Goal: Task Accomplishment & Management: Use online tool/utility

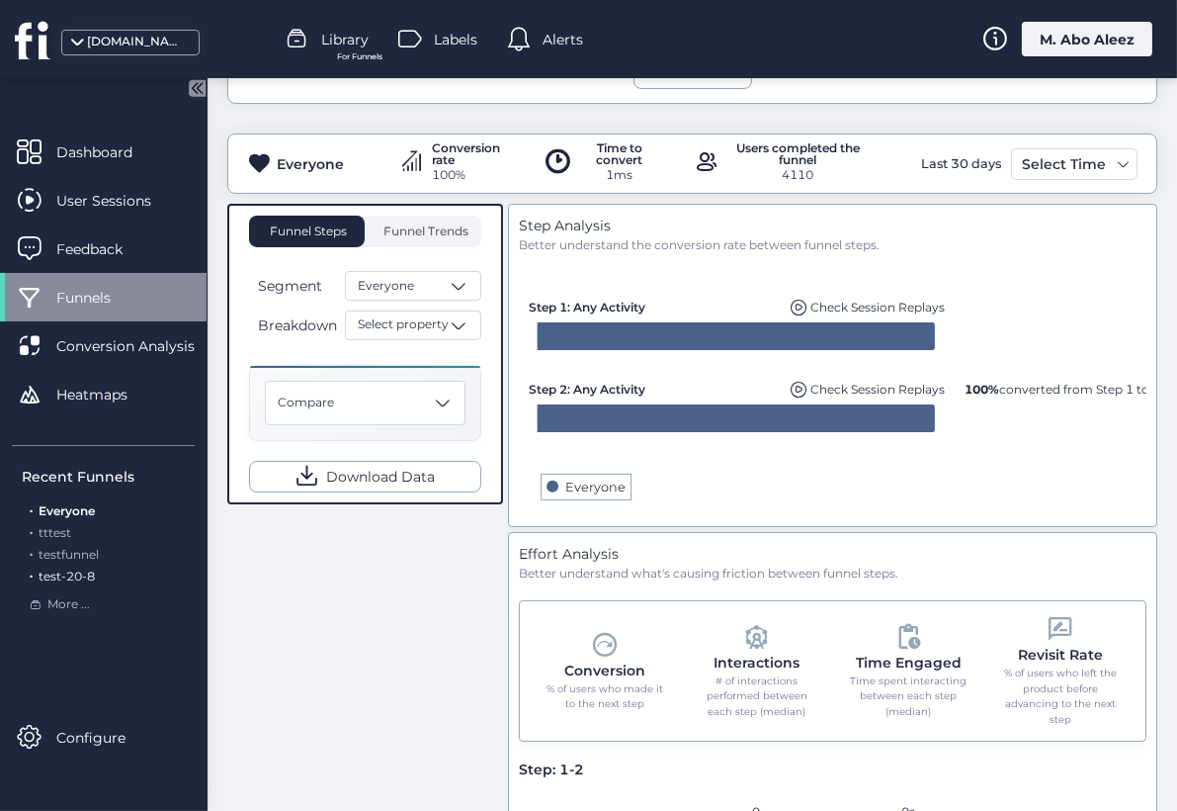
click at [63, 578] on span "test-20-8" at bounding box center [67, 575] width 56 height 15
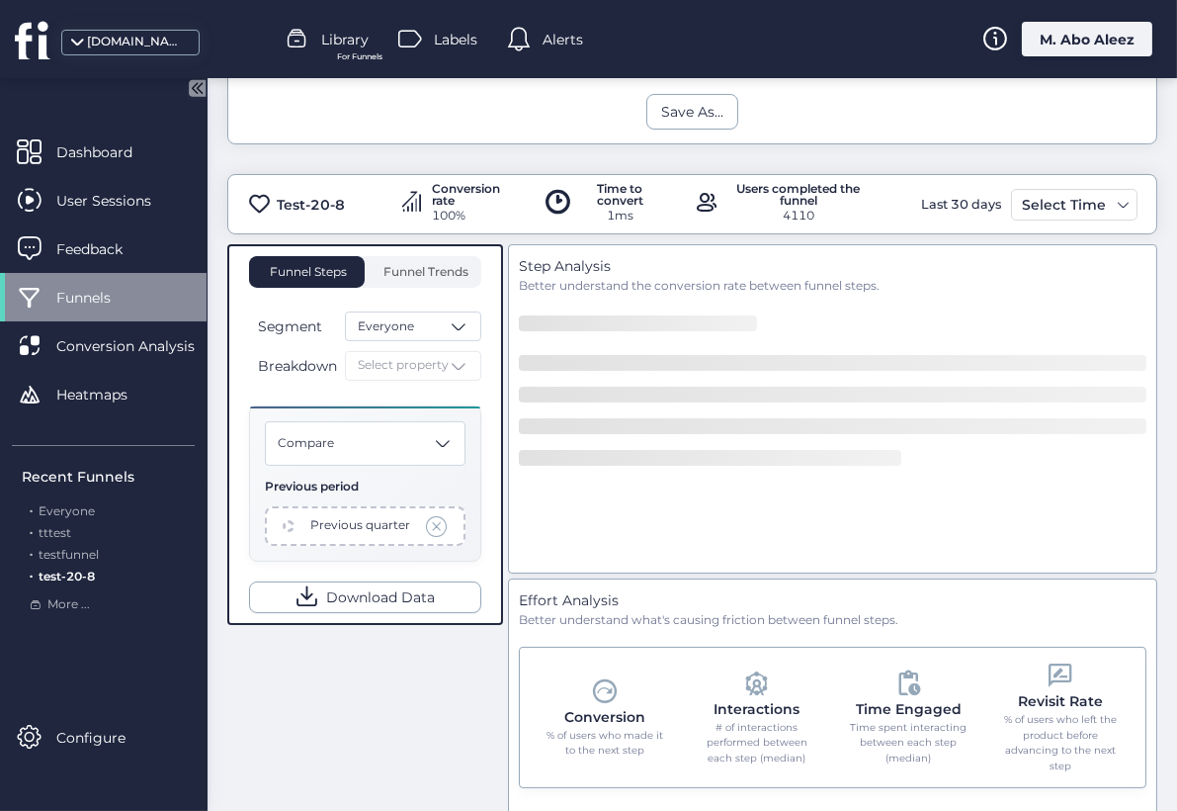
scroll to position [370, 0]
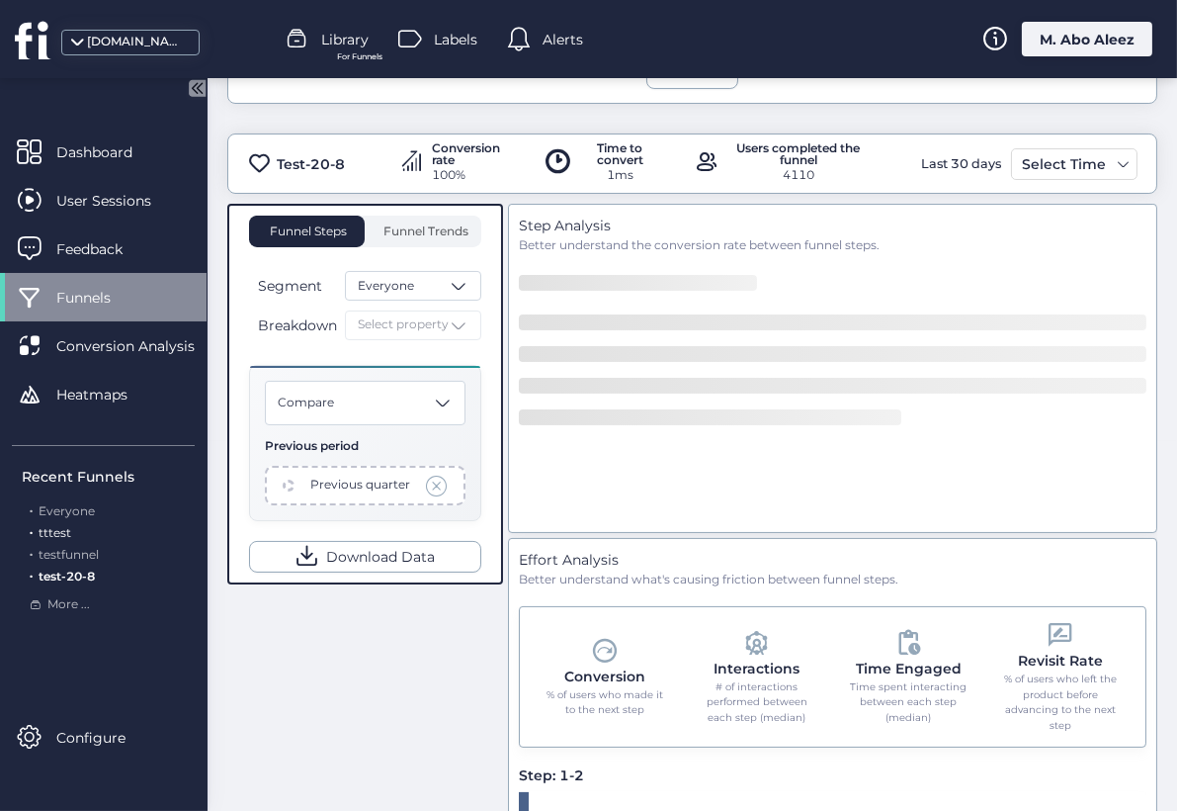
click at [63, 532] on span "tttest" at bounding box center [55, 532] width 33 height 15
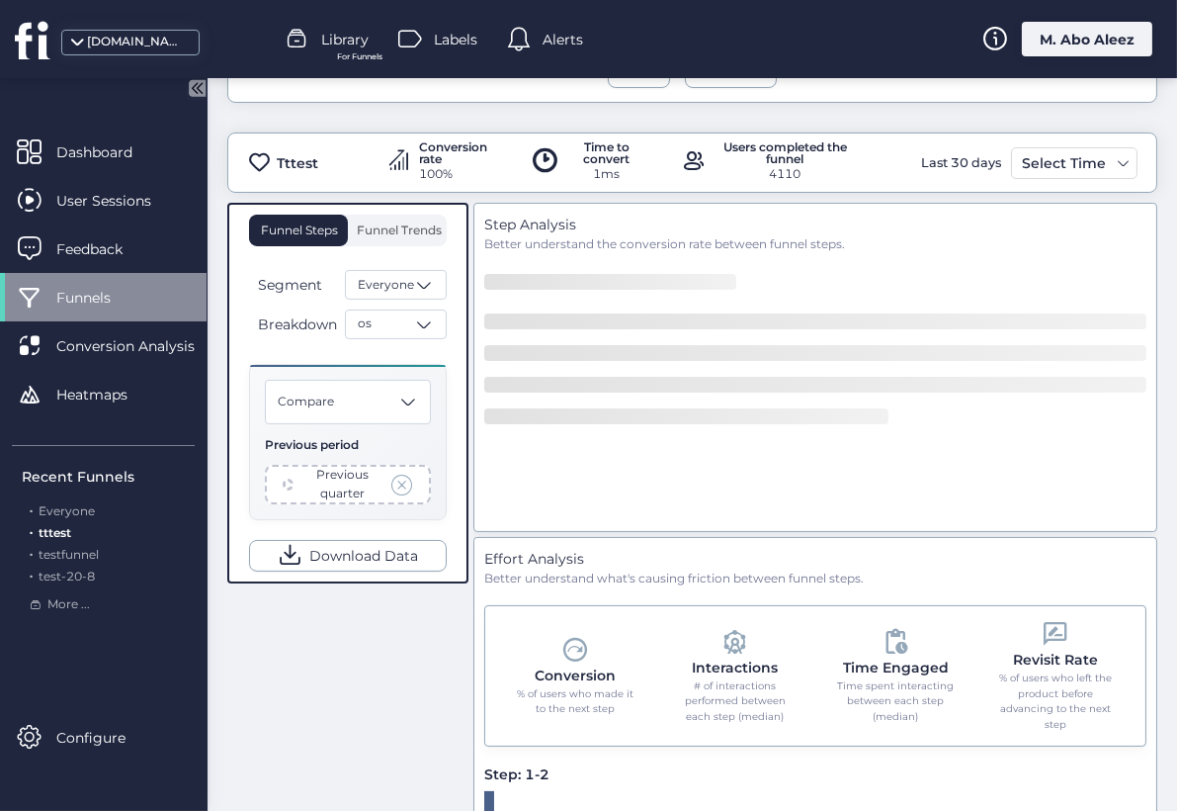
scroll to position [369, 0]
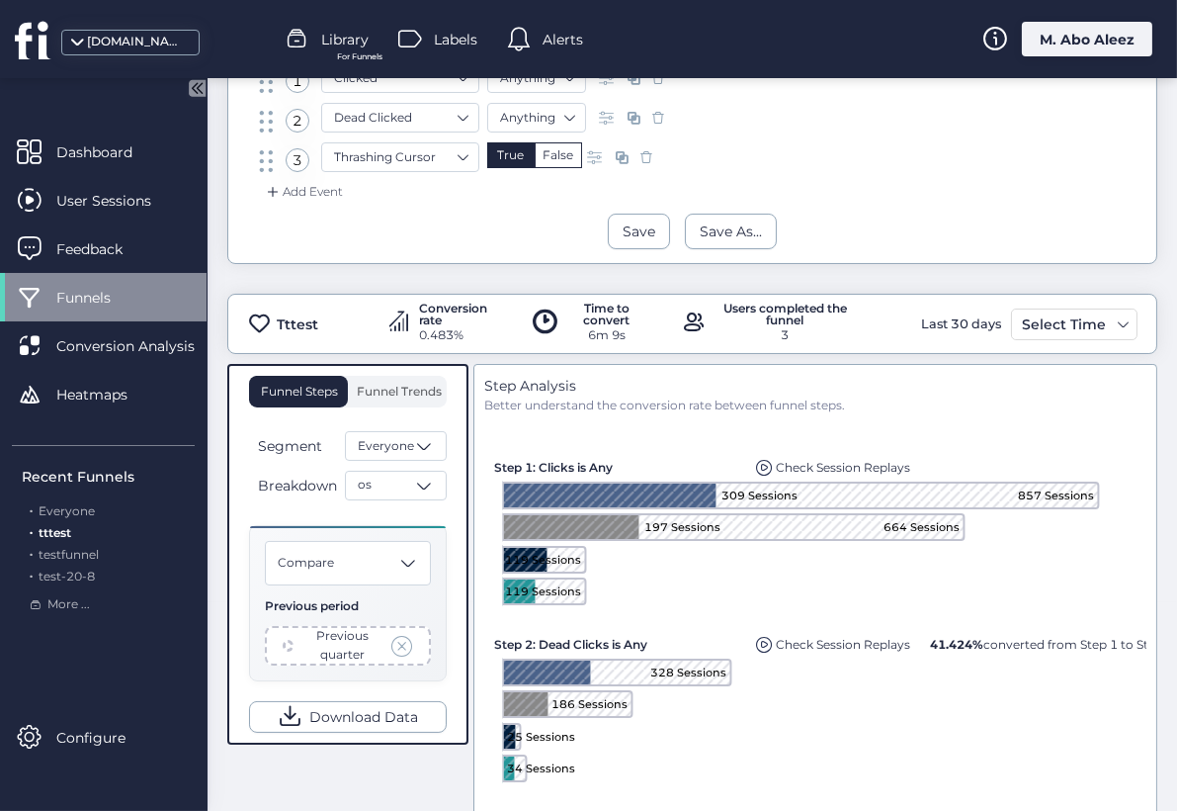
scroll to position [259, 0]
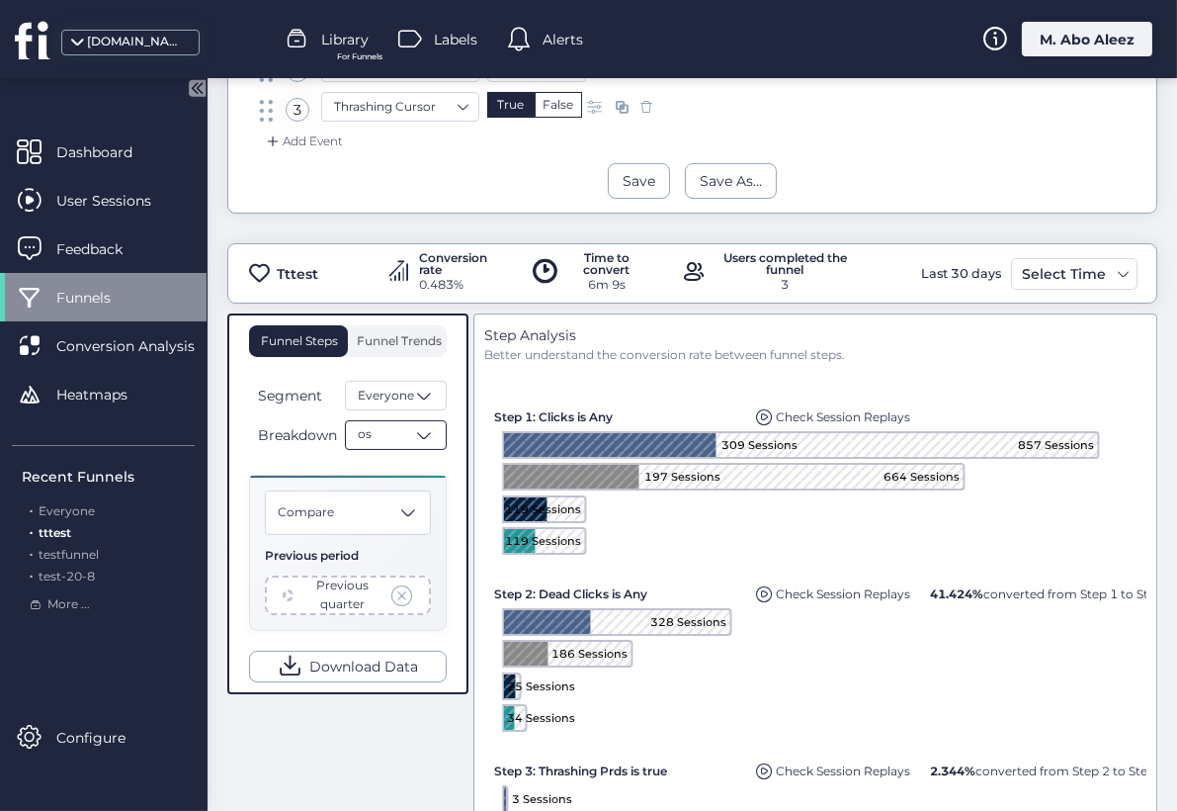
click at [392, 429] on div "os" at bounding box center [396, 435] width 102 height 30
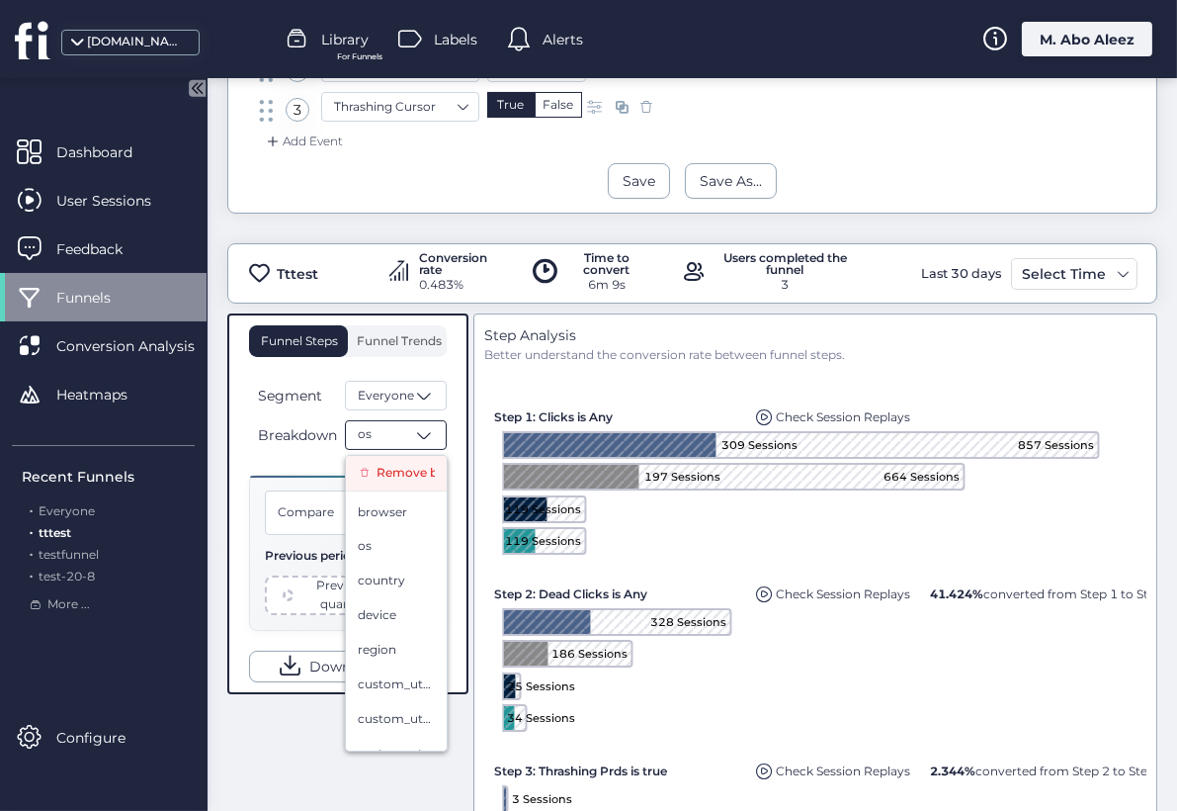
click at [402, 469] on span "Remove breakdown" at bounding box center [406, 473] width 58 height 19
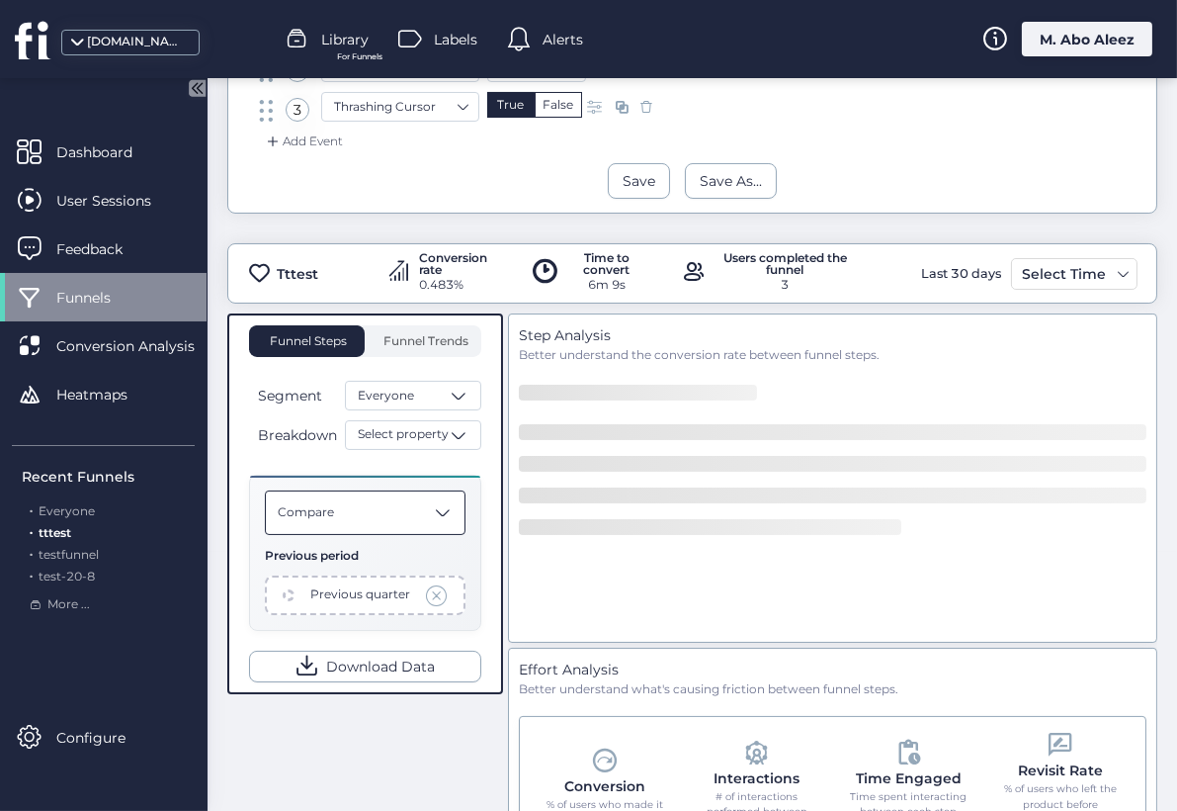
click at [330, 513] on span "Compare" at bounding box center [306, 512] width 56 height 19
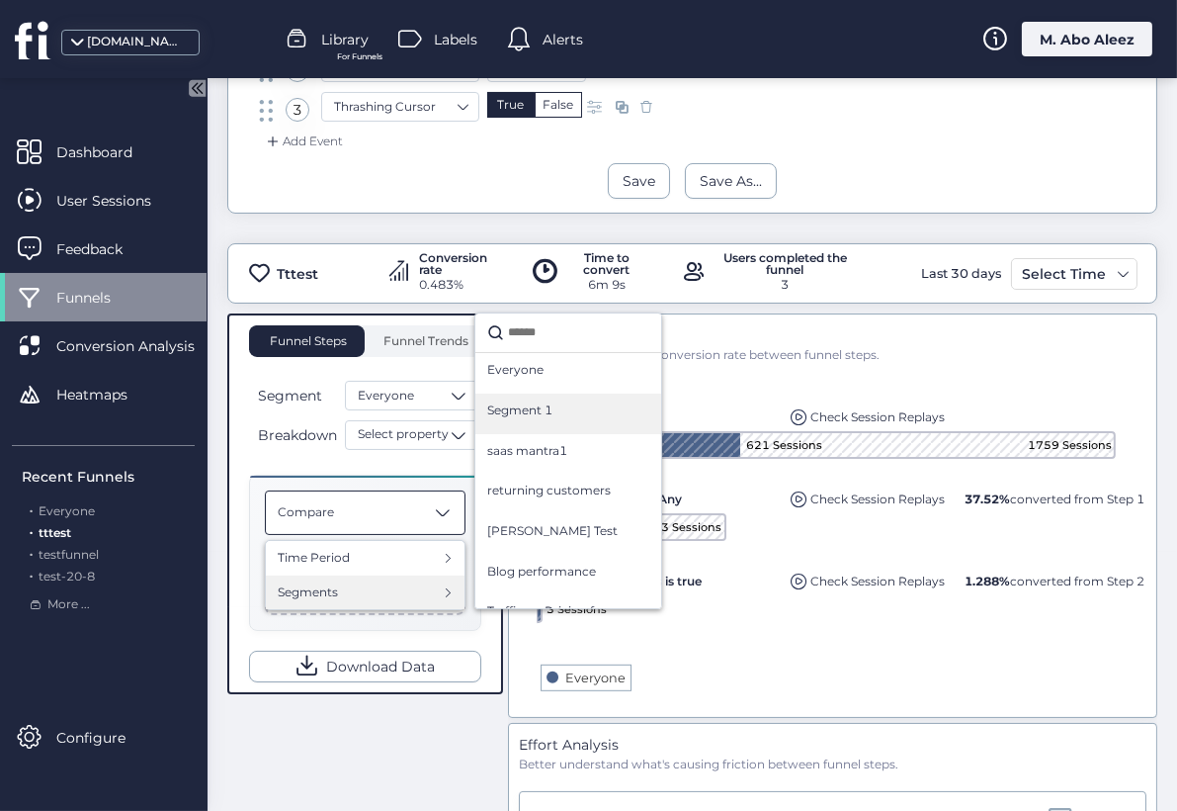
click at [551, 413] on span "Segment 1" at bounding box center [519, 410] width 65 height 19
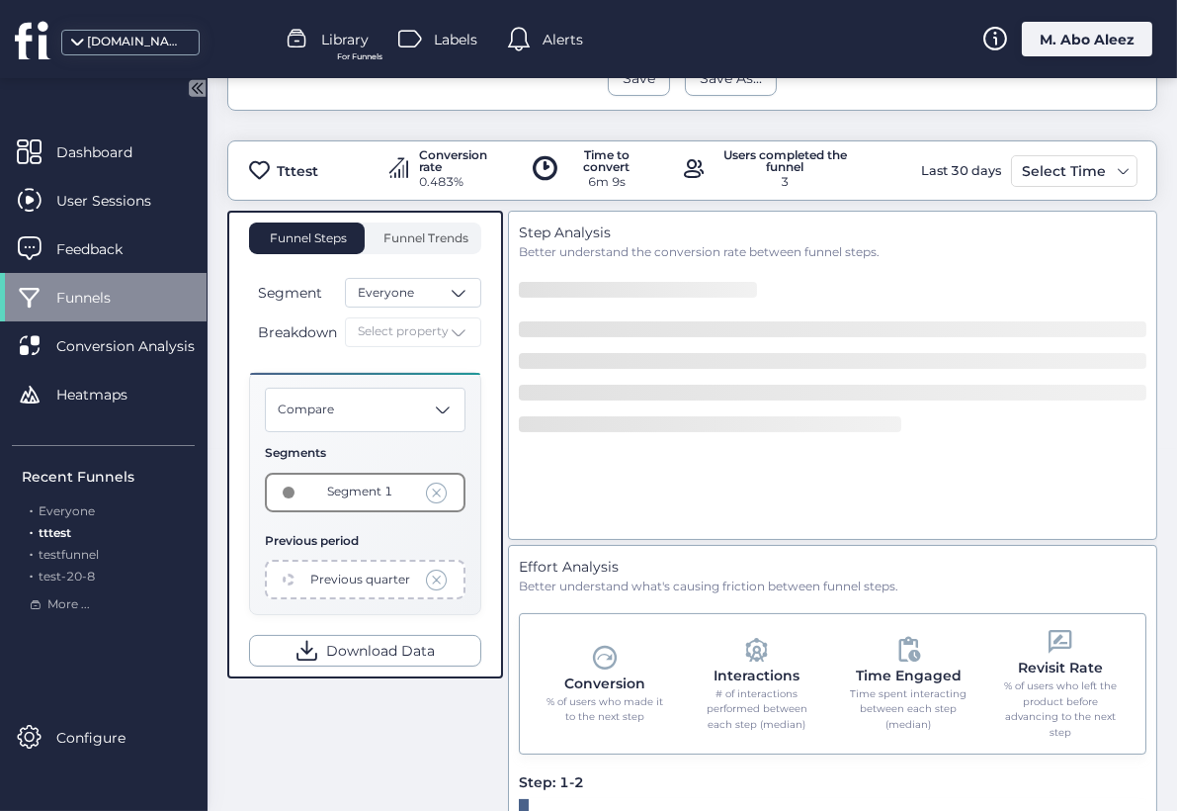
scroll to position [478, 0]
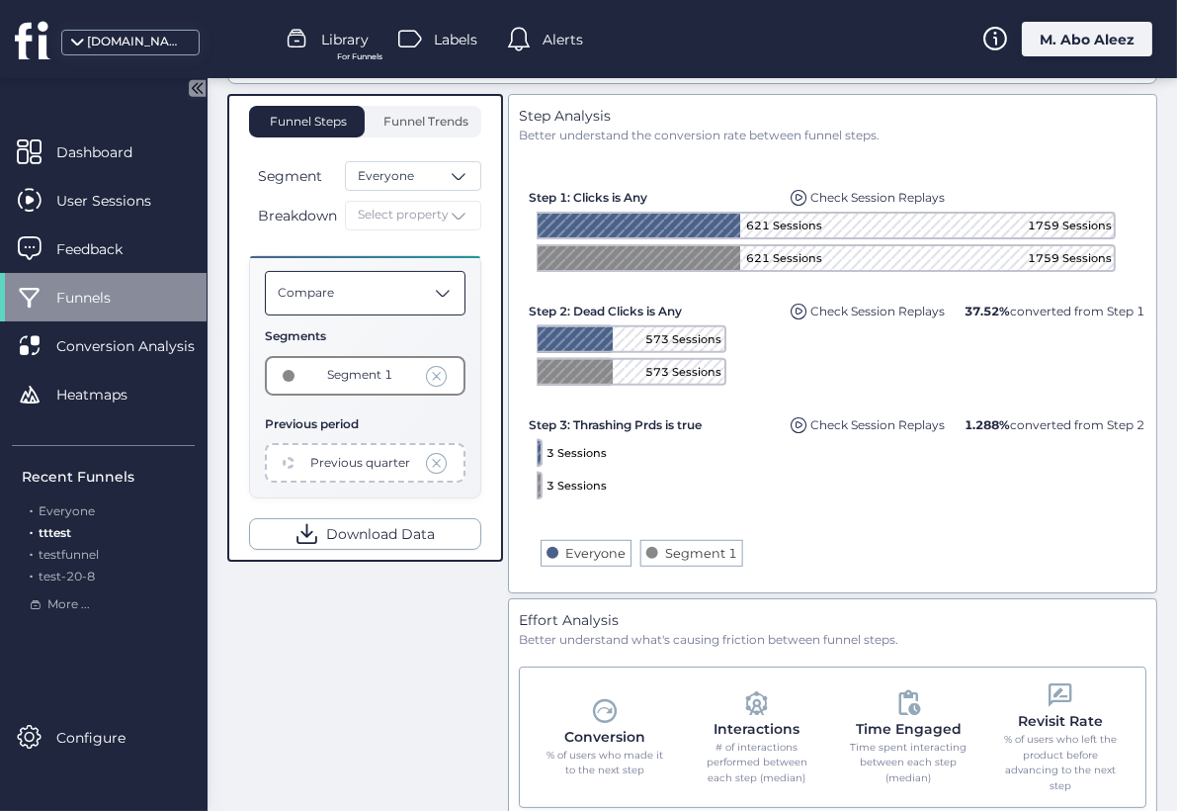
click at [374, 288] on div "Compare" at bounding box center [365, 293] width 201 height 44
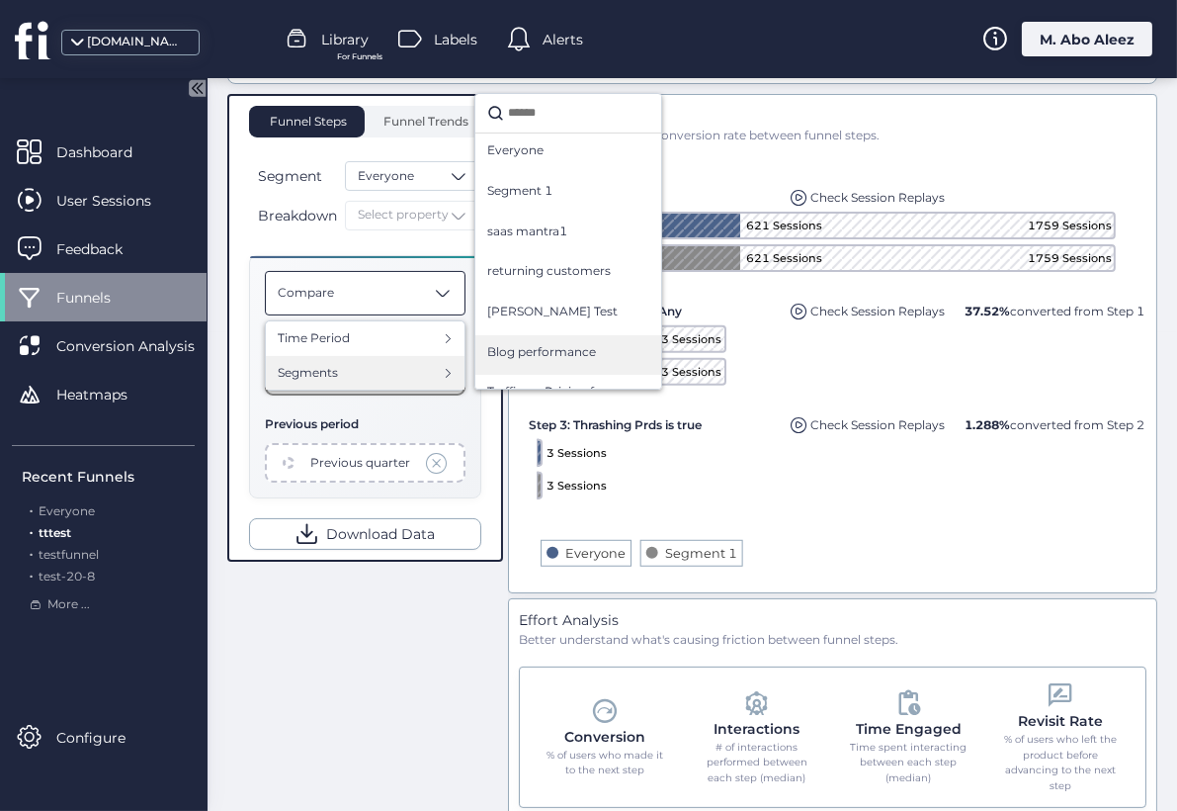
click at [519, 350] on span "Blog performance" at bounding box center [541, 352] width 109 height 19
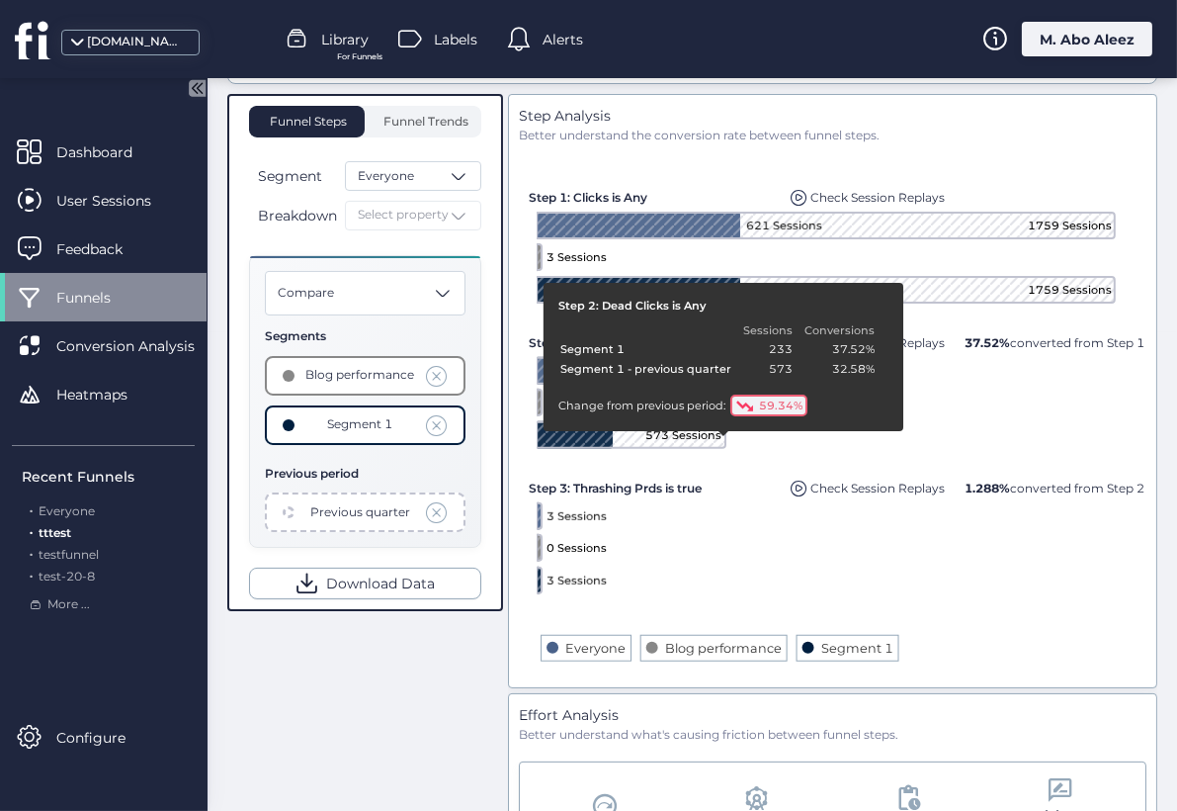
scroll to position [259, 0]
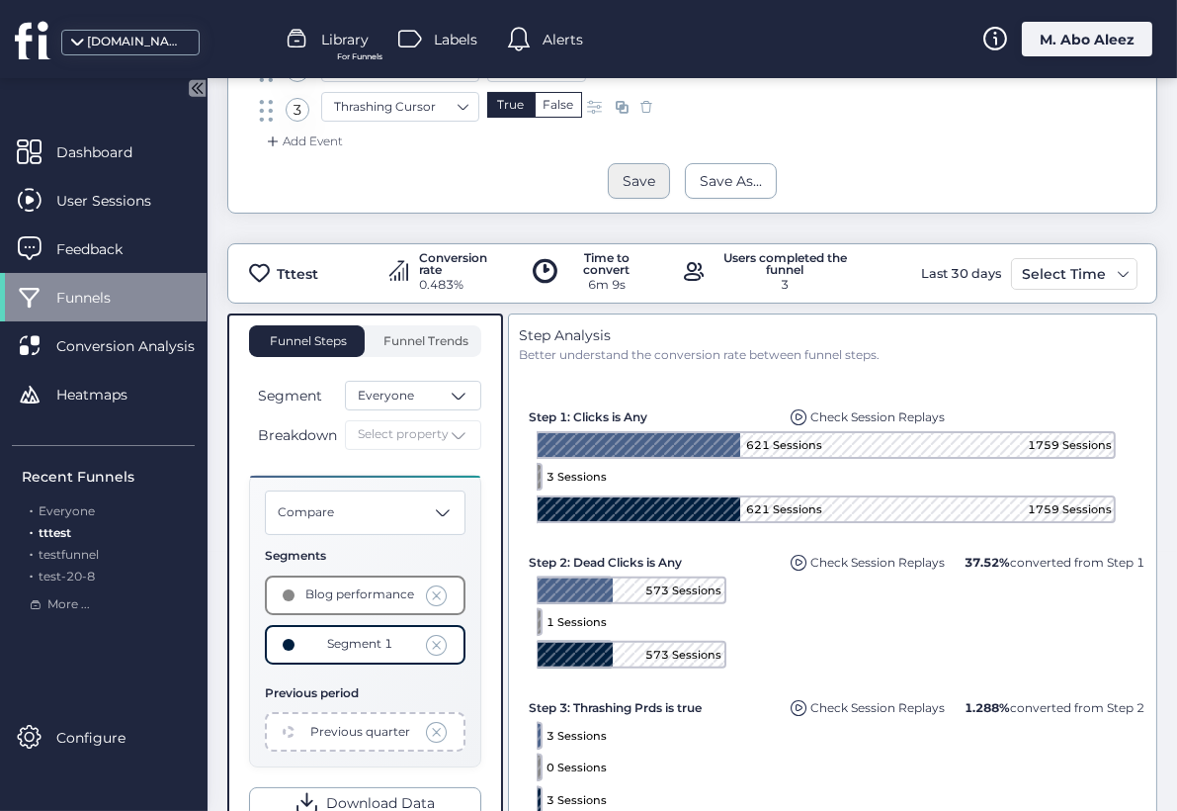
click at [625, 189] on div "Save" at bounding box center [639, 181] width 33 height 22
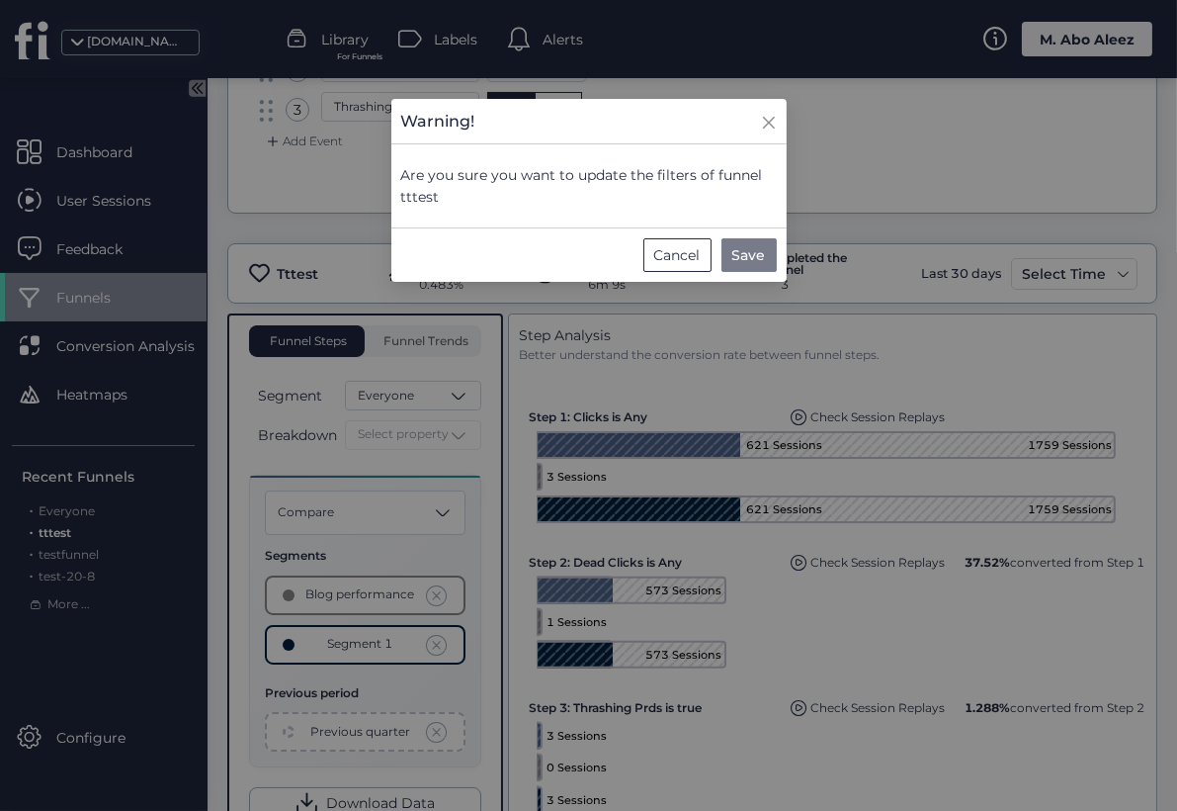
click at [741, 263] on span "Save" at bounding box center [750, 255] width 34 height 22
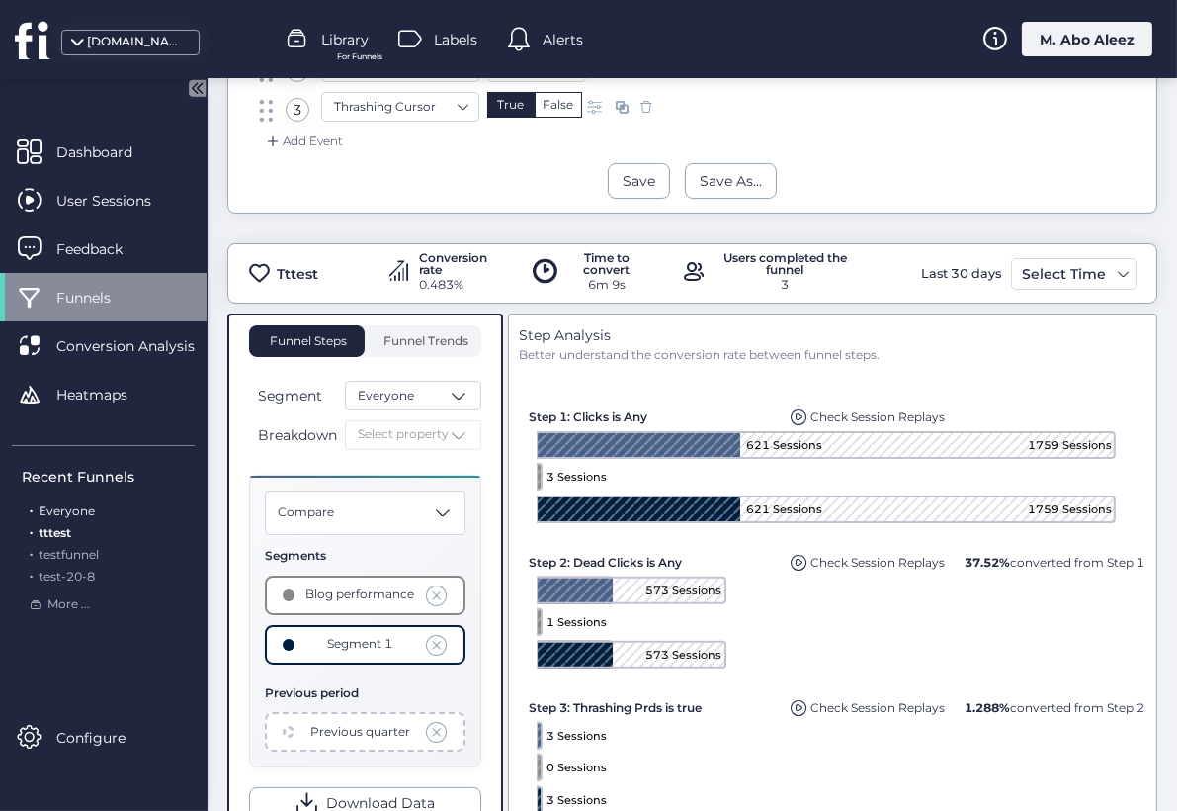
click at [75, 509] on span "Everyone" at bounding box center [67, 510] width 56 height 15
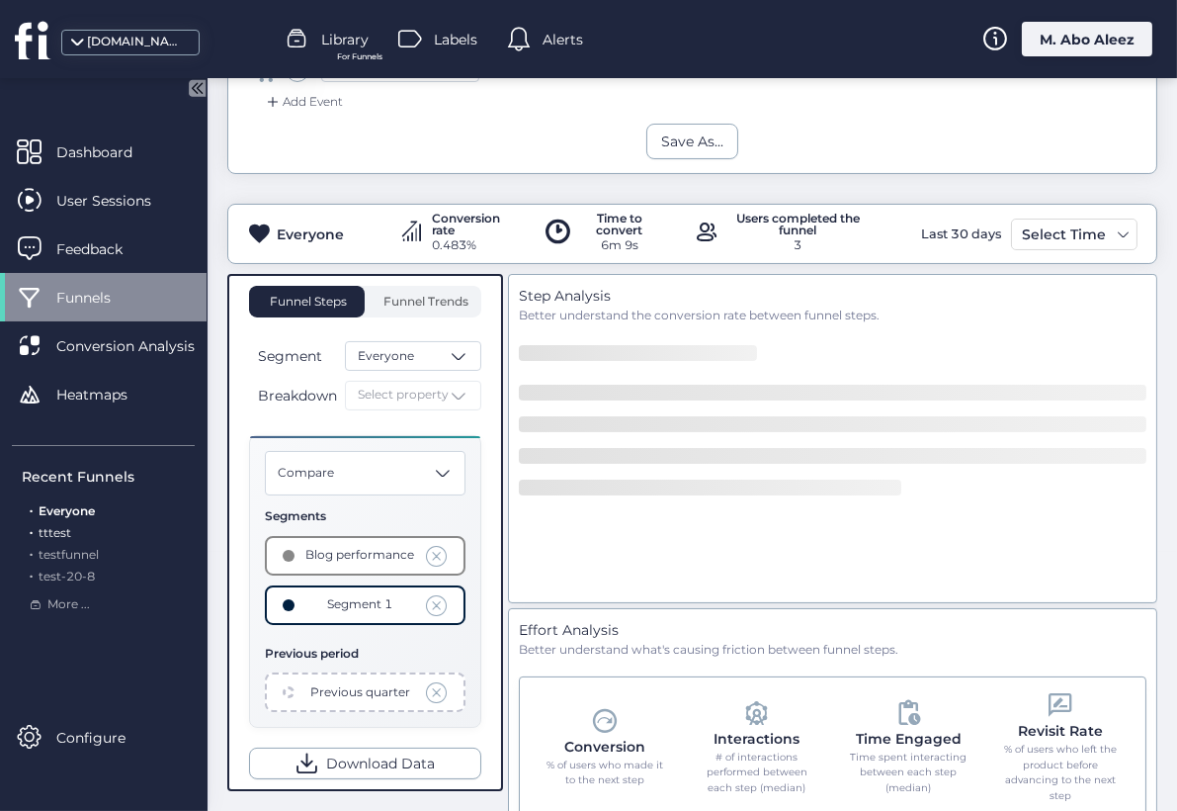
click at [63, 540] on div ". tttest" at bounding box center [108, 533] width 173 height 19
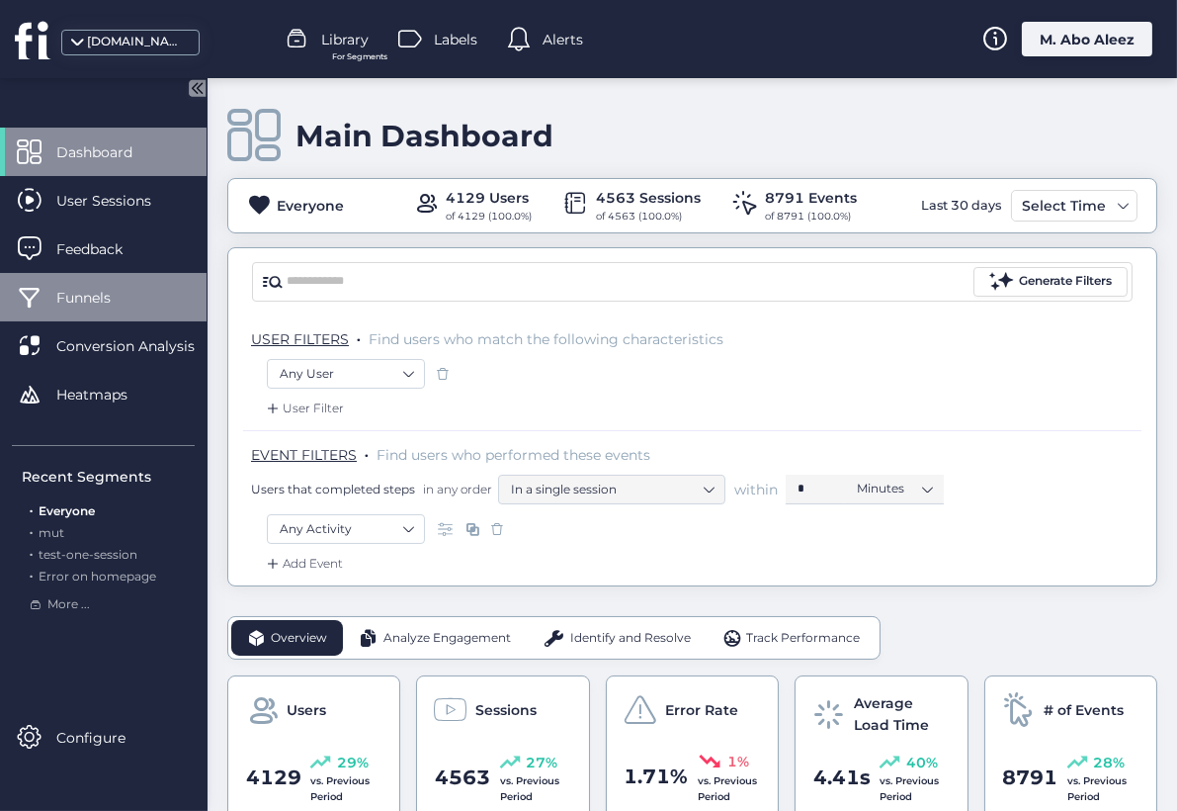
click at [113, 299] on span "Funnels" at bounding box center [98, 298] width 84 height 22
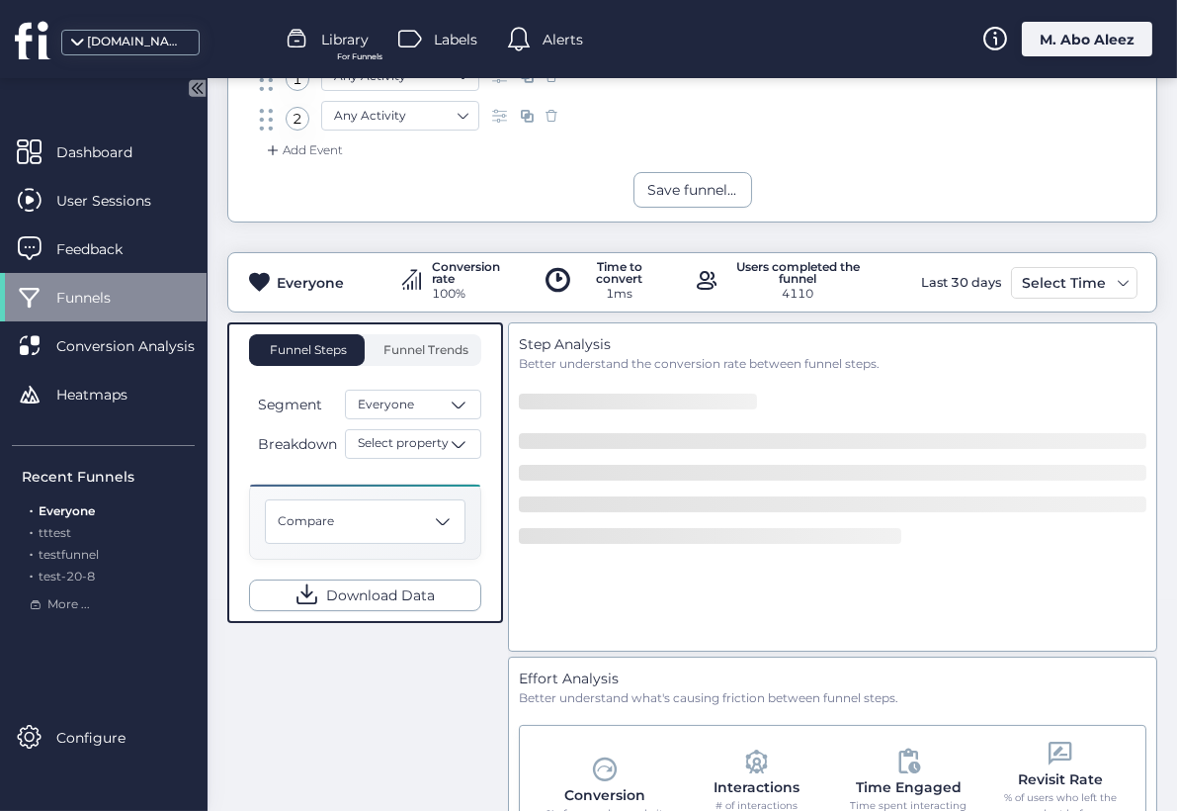
scroll to position [219, 0]
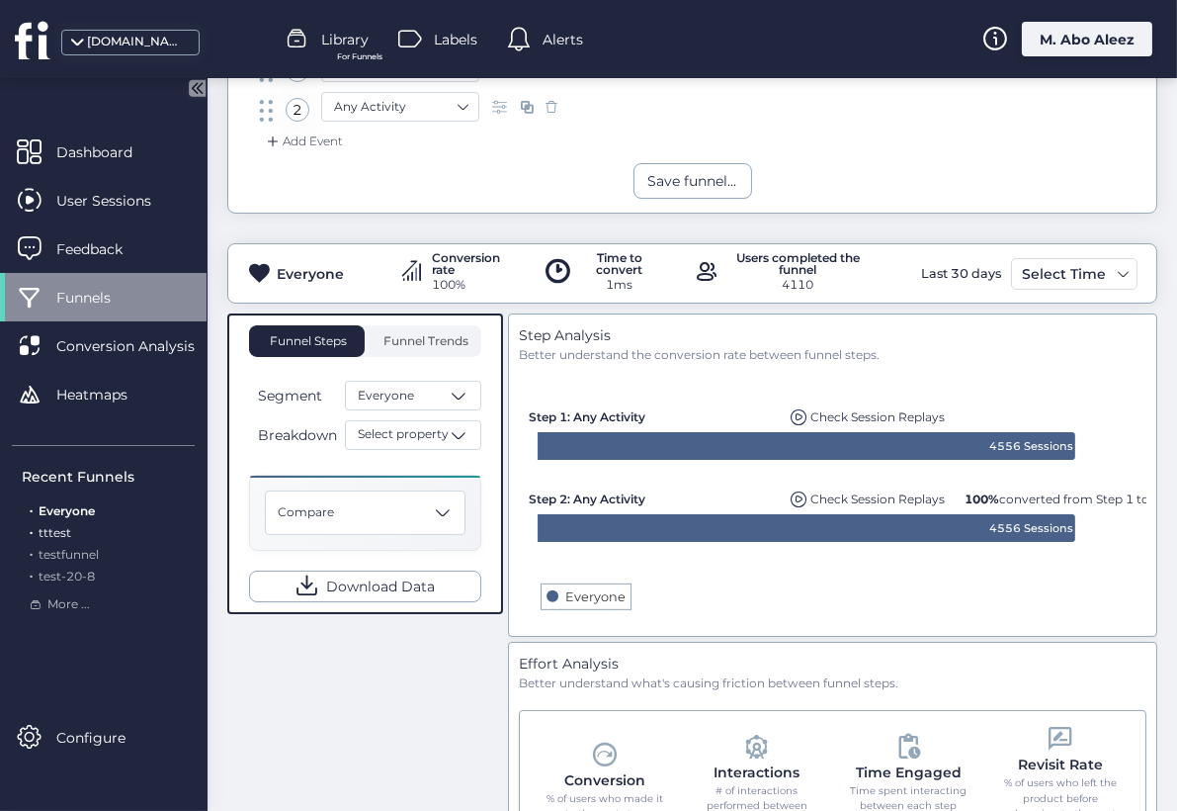
click at [58, 538] on span "tttest" at bounding box center [55, 532] width 33 height 15
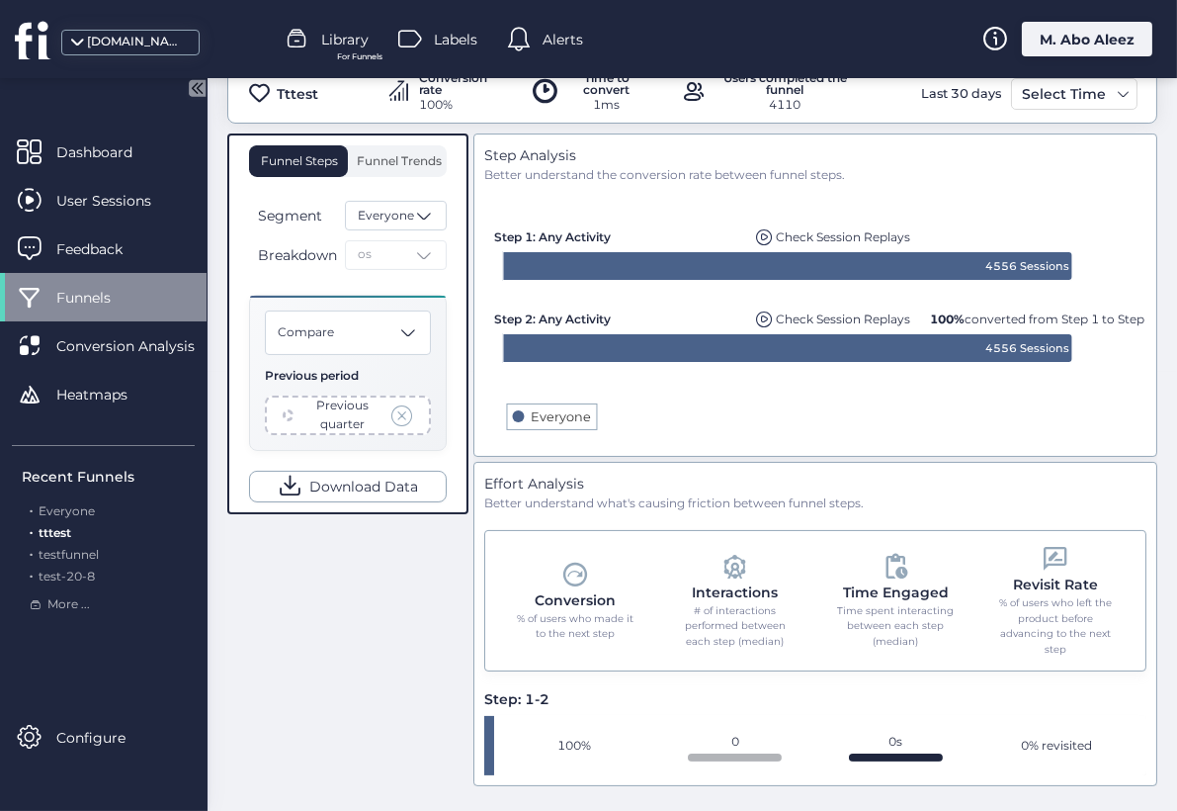
scroll to position [329, 0]
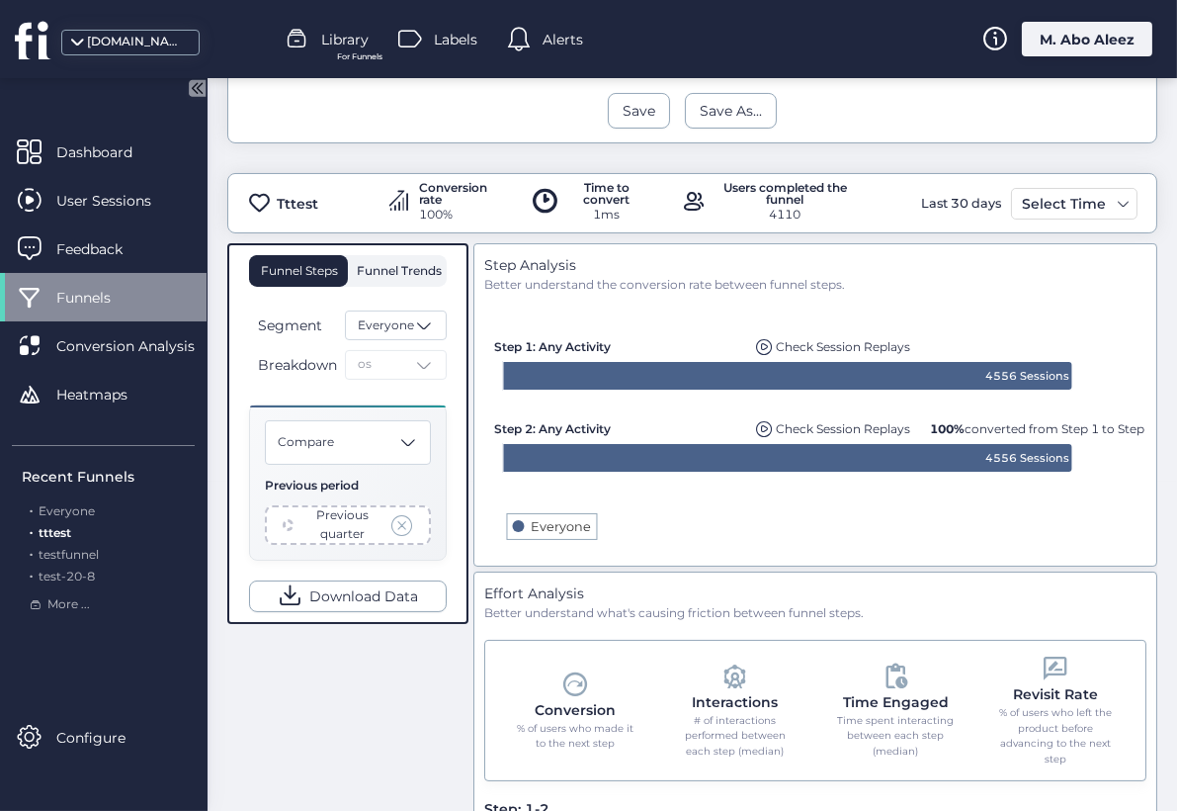
click at [375, 271] on span "Funnel Trends" at bounding box center [398, 271] width 90 height 12
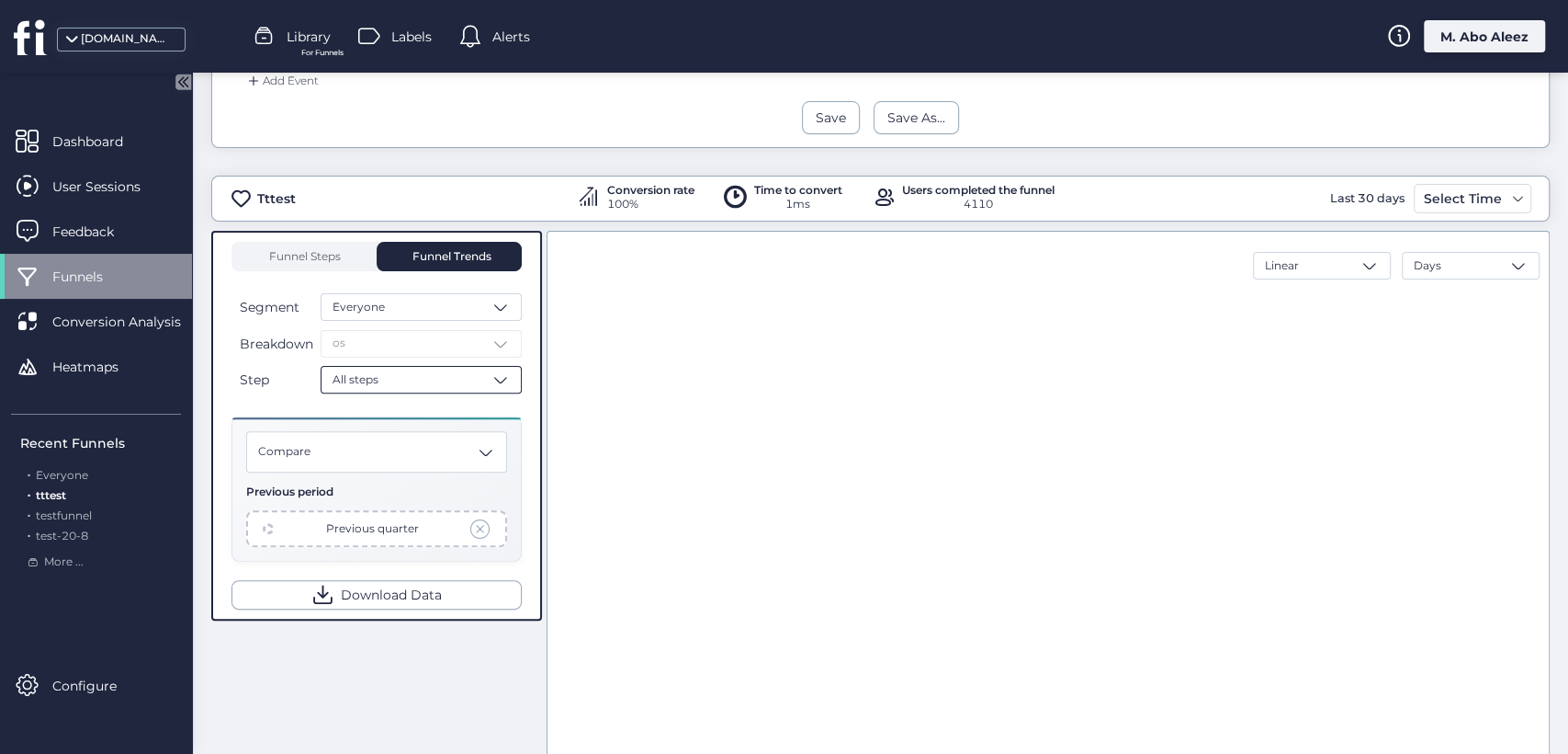
scroll to position [379, 0]
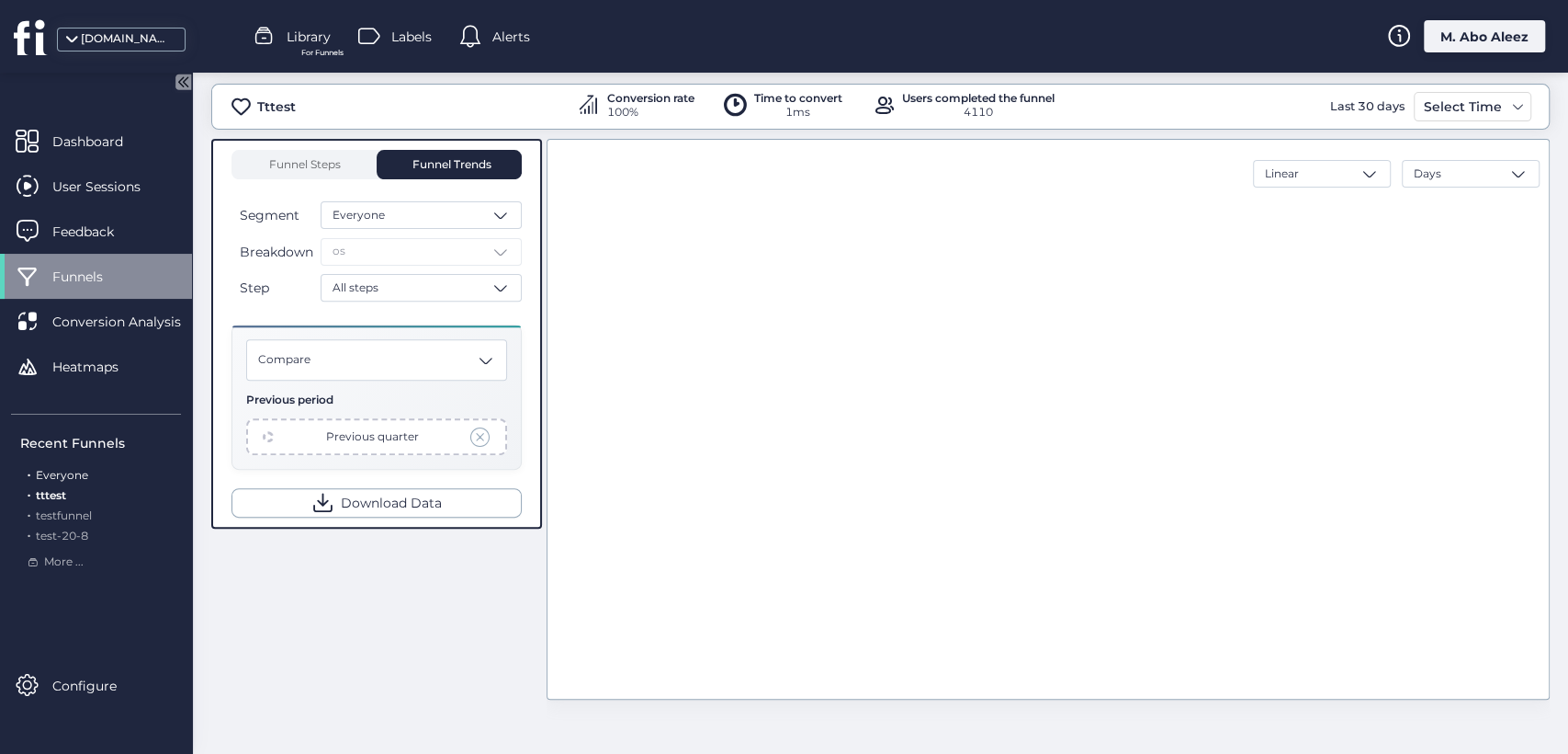
click at [75, 467] on div ". Everyone" at bounding box center [100, 475] width 161 height 18
click at [59, 493] on span "tttest" at bounding box center [51, 495] width 31 height 14
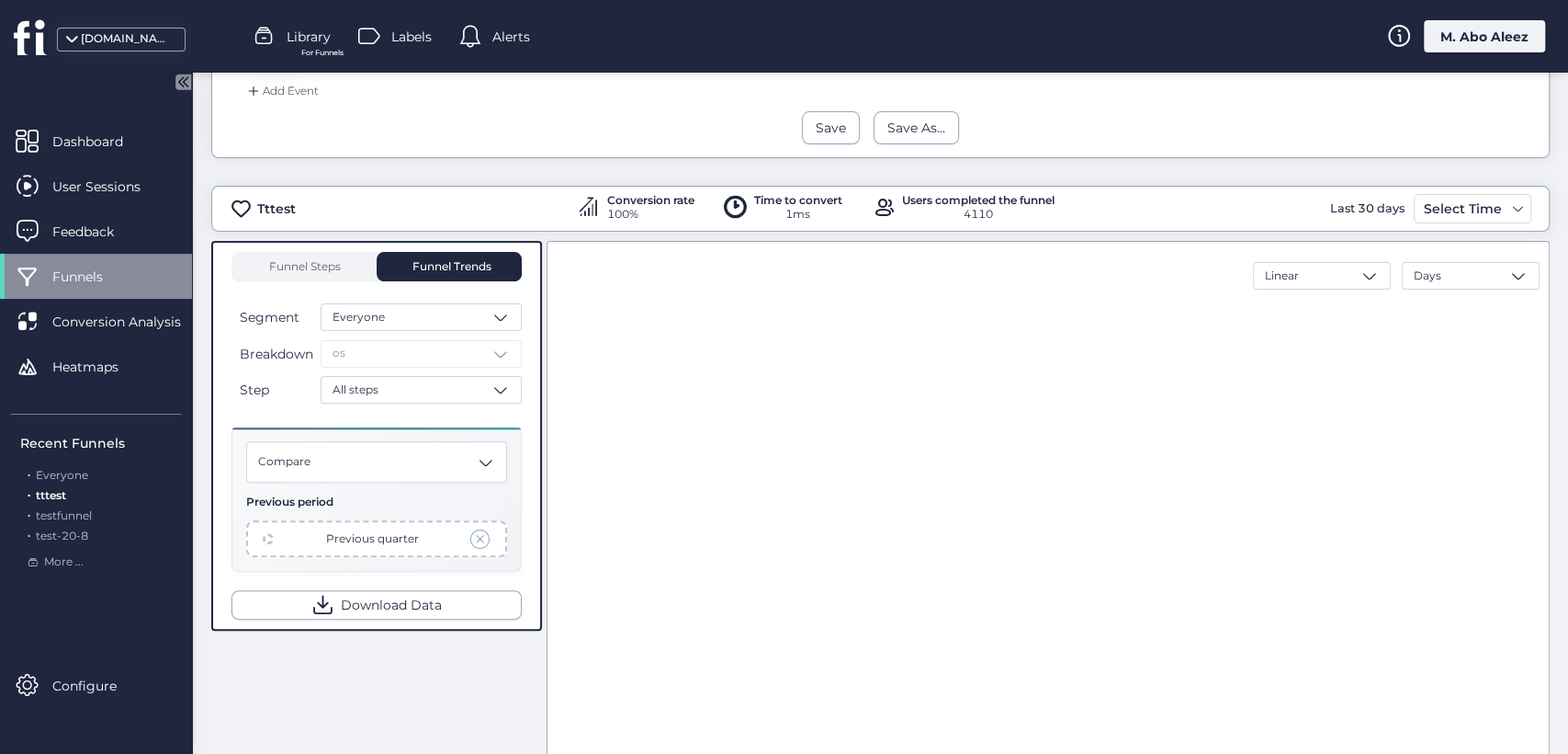
scroll to position [379, 0]
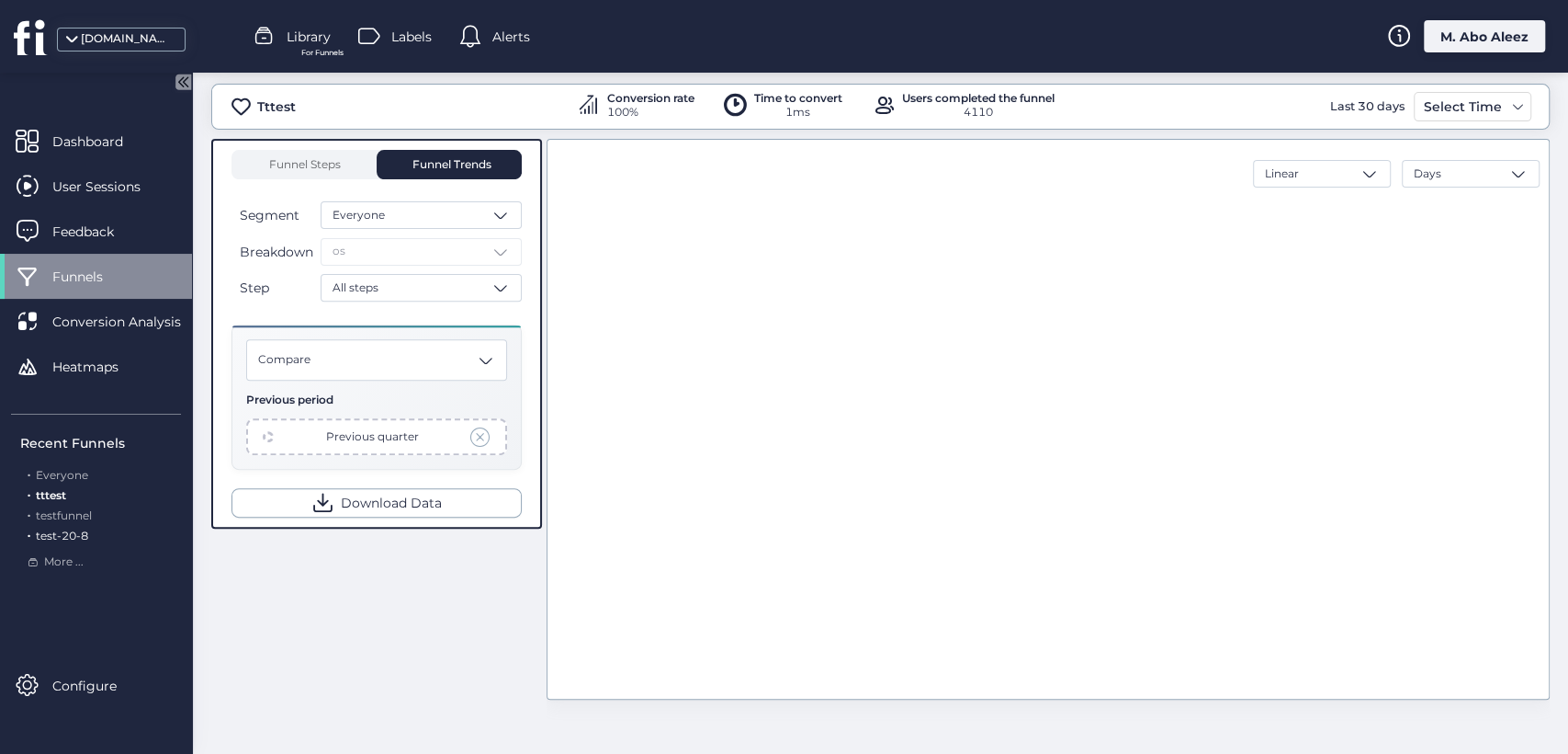
click at [72, 528] on span "test-20-8" at bounding box center [62, 535] width 52 height 14
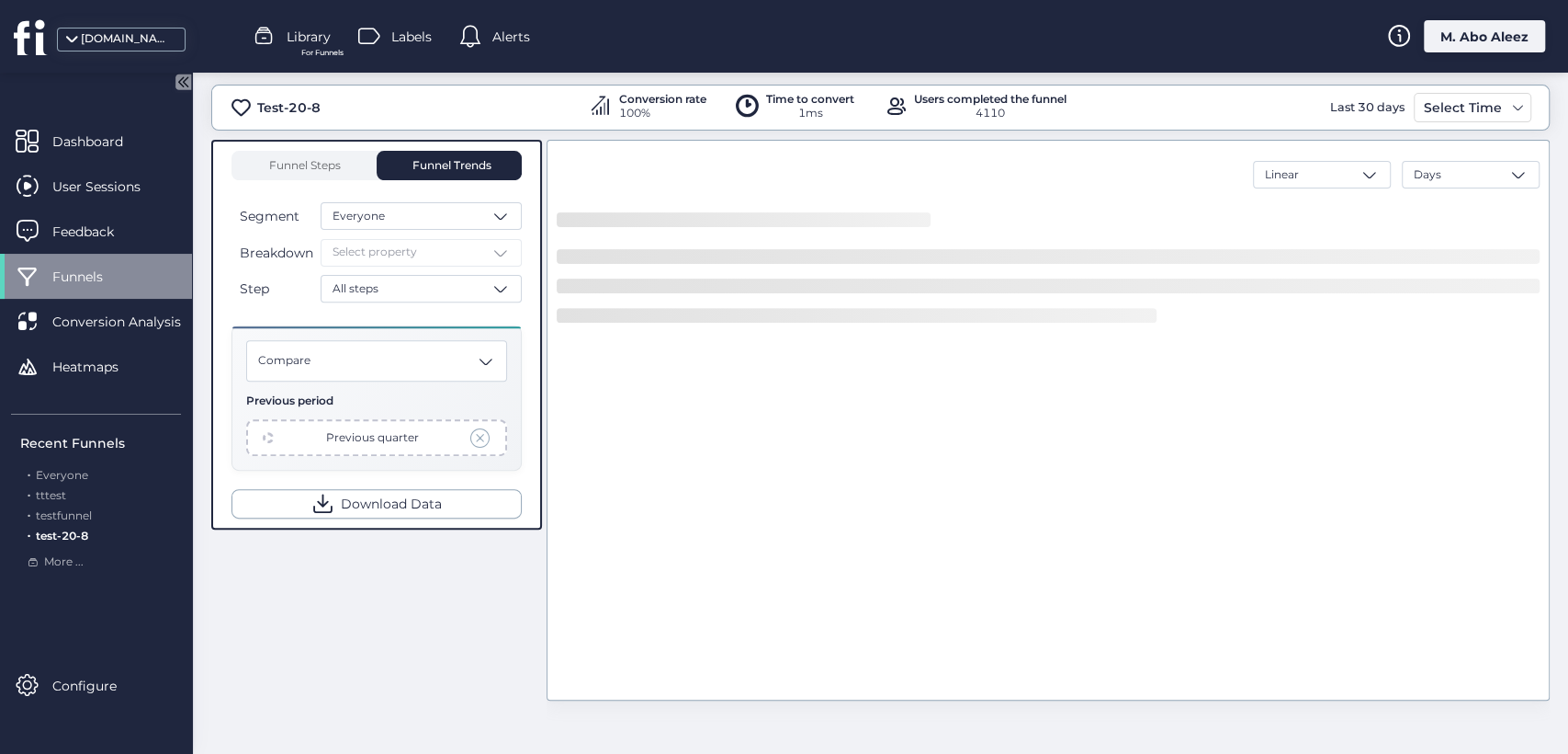
scroll to position [380, 0]
click at [55, 495] on span "tttest" at bounding box center [51, 495] width 31 height 14
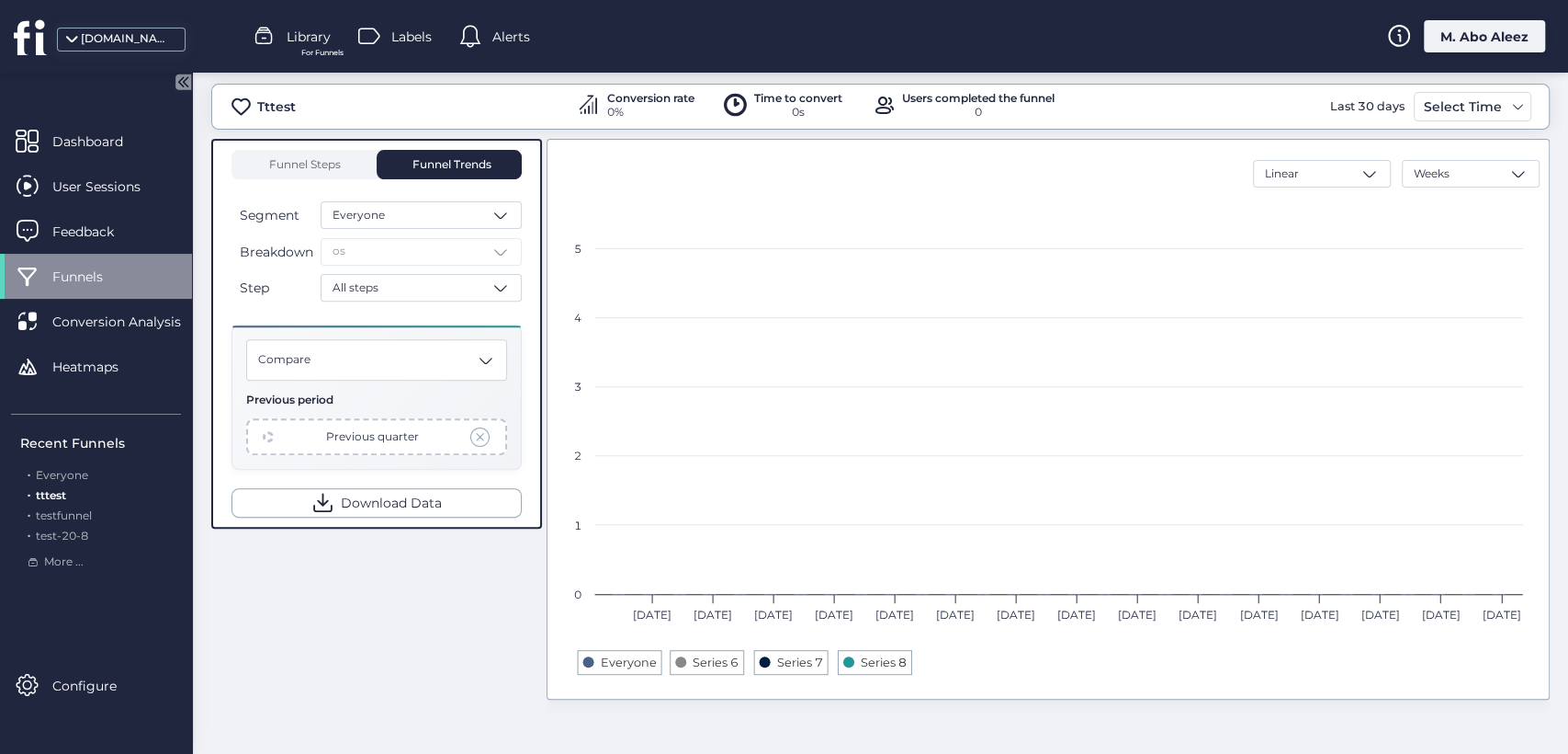
click at [419, 245] on div "Breakdown os" at bounding box center [376, 252] width 290 height 28
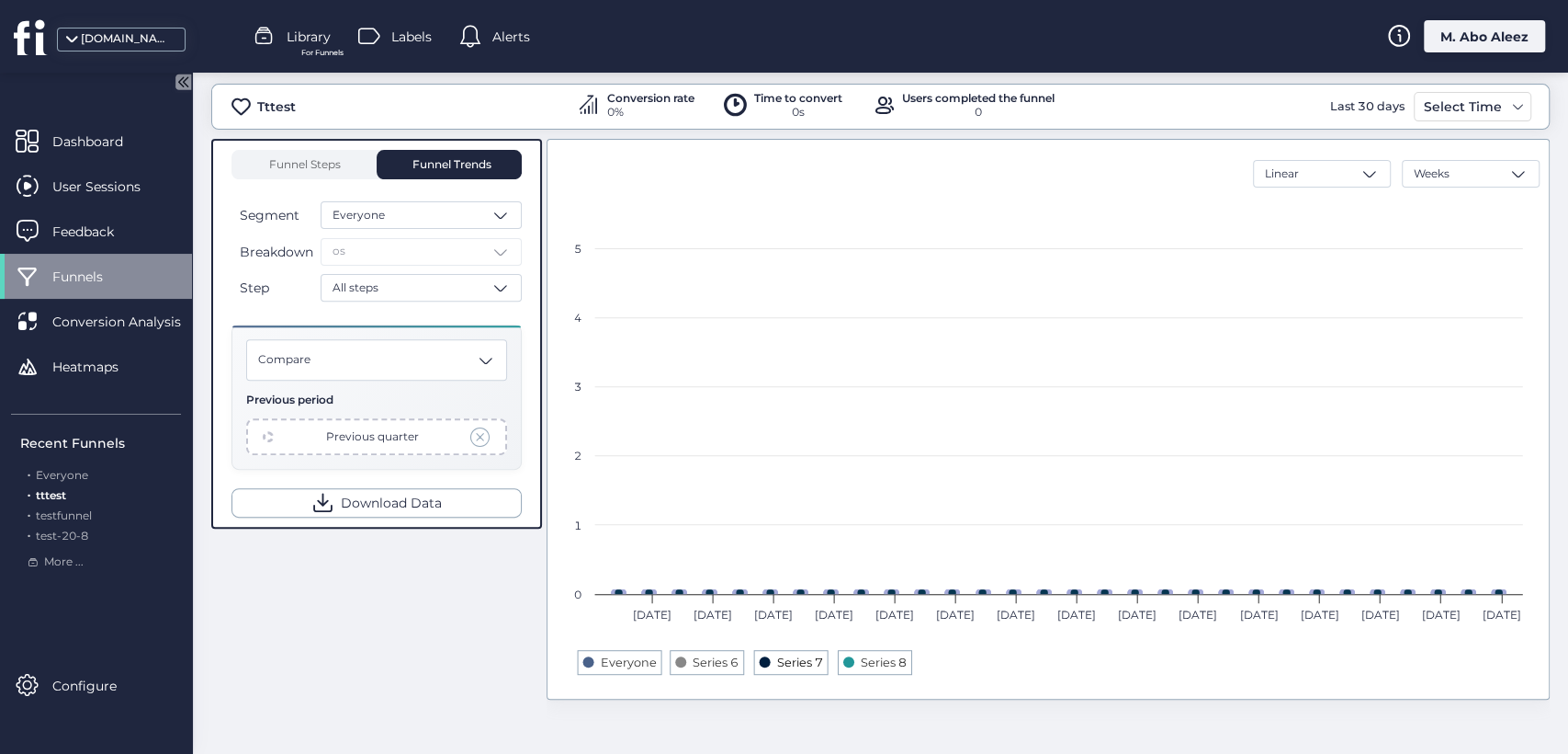
click at [787, 662] on text "Series 7" at bounding box center [799, 662] width 46 height 14
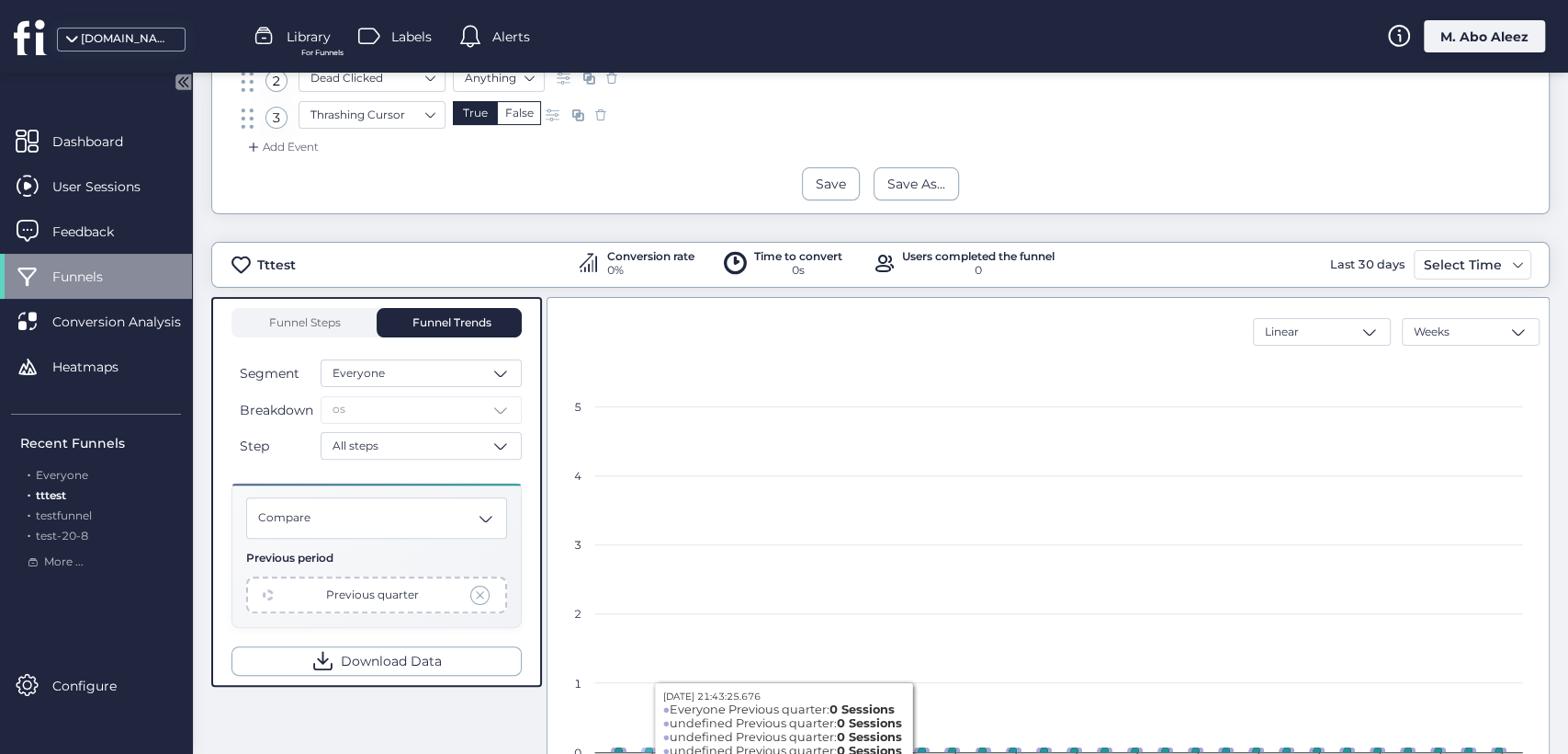
scroll to position [176, 0]
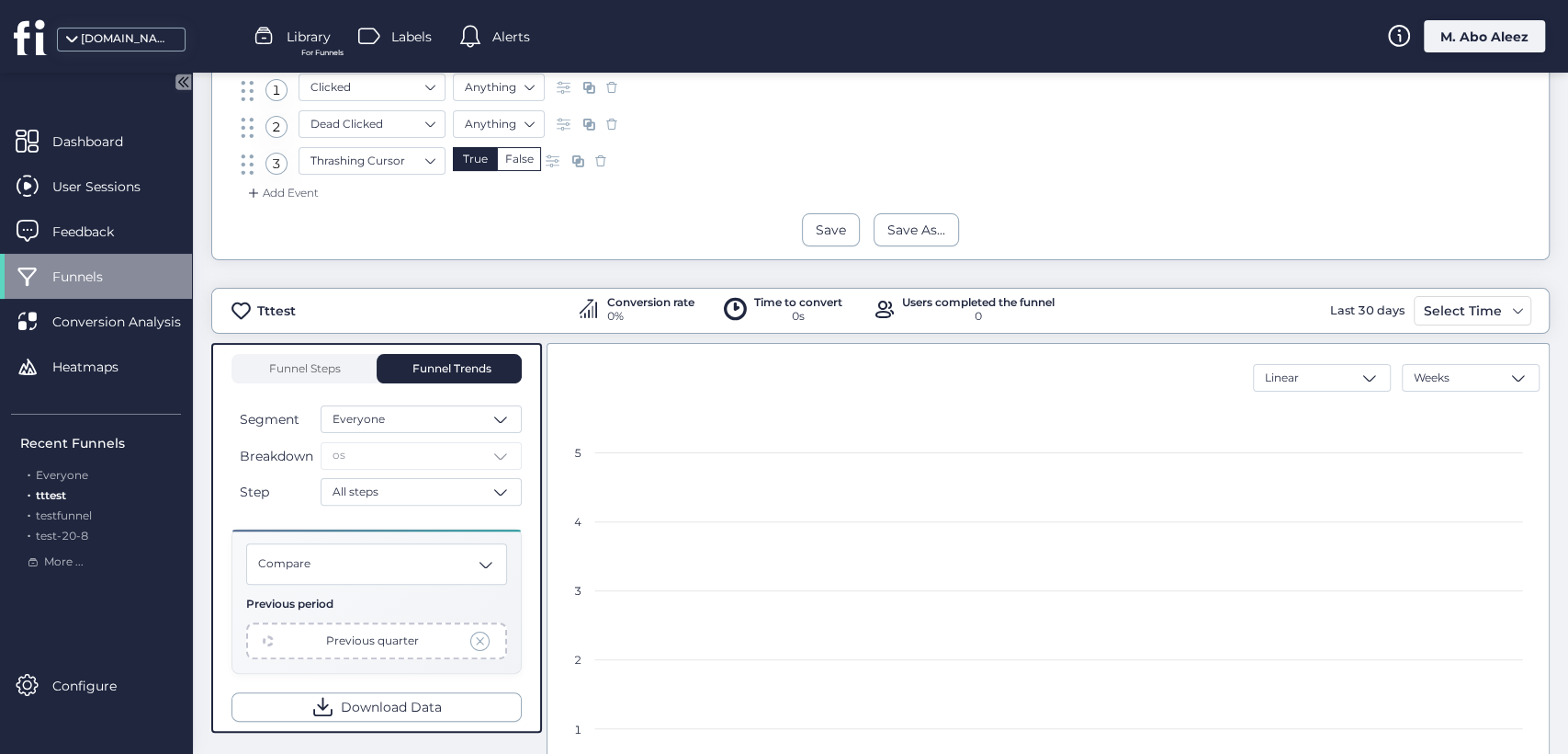
click at [483, 443] on div "Breakdown os" at bounding box center [376, 456] width 290 height 28
click at [452, 565] on div "Compare" at bounding box center [376, 563] width 261 height 41
click at [482, 464] on div "Breakdown os" at bounding box center [376, 456] width 290 height 28
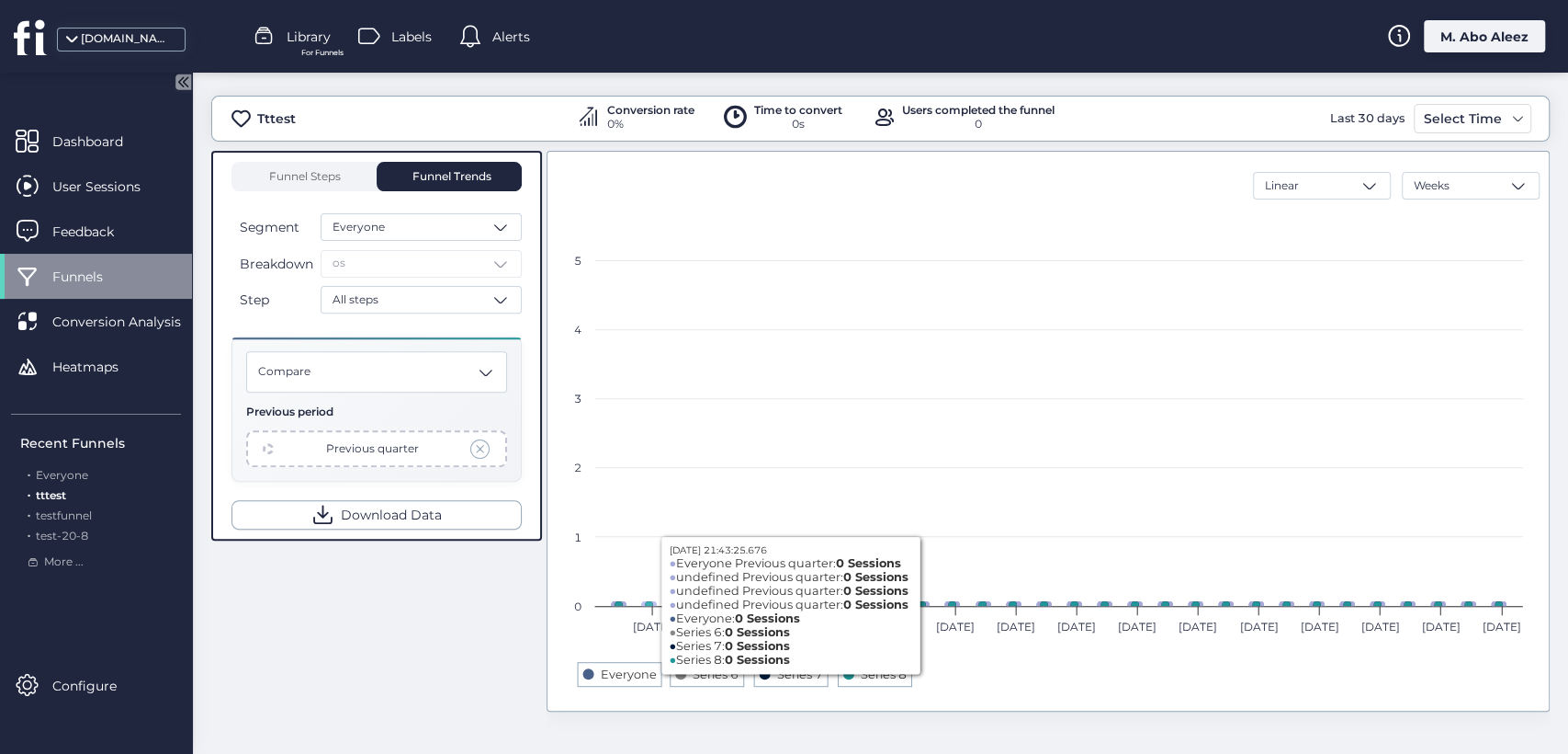
scroll to position [379, 0]
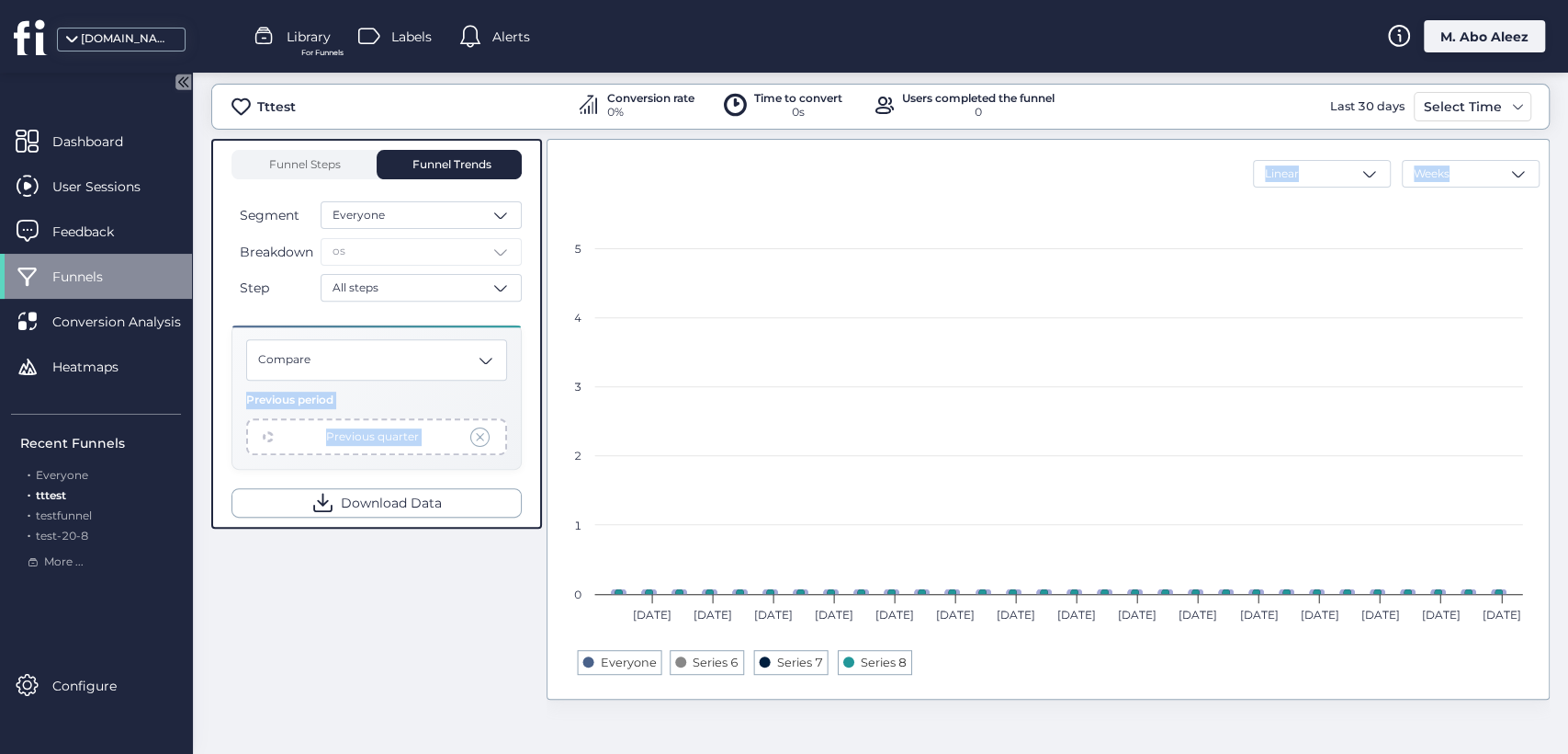
click at [546, 382] on div "Funnel Steps Funnel Trends Segment Everyone Breakdown os Step All steps Compare…" at bounding box center [880, 432] width 1338 height 589
click at [568, 139] on div "Linear Weeks Created with Highcharts 11.4.8 Everyone Series 6 Series 7 Series 8…" at bounding box center [1048, 418] width 1003 height 561
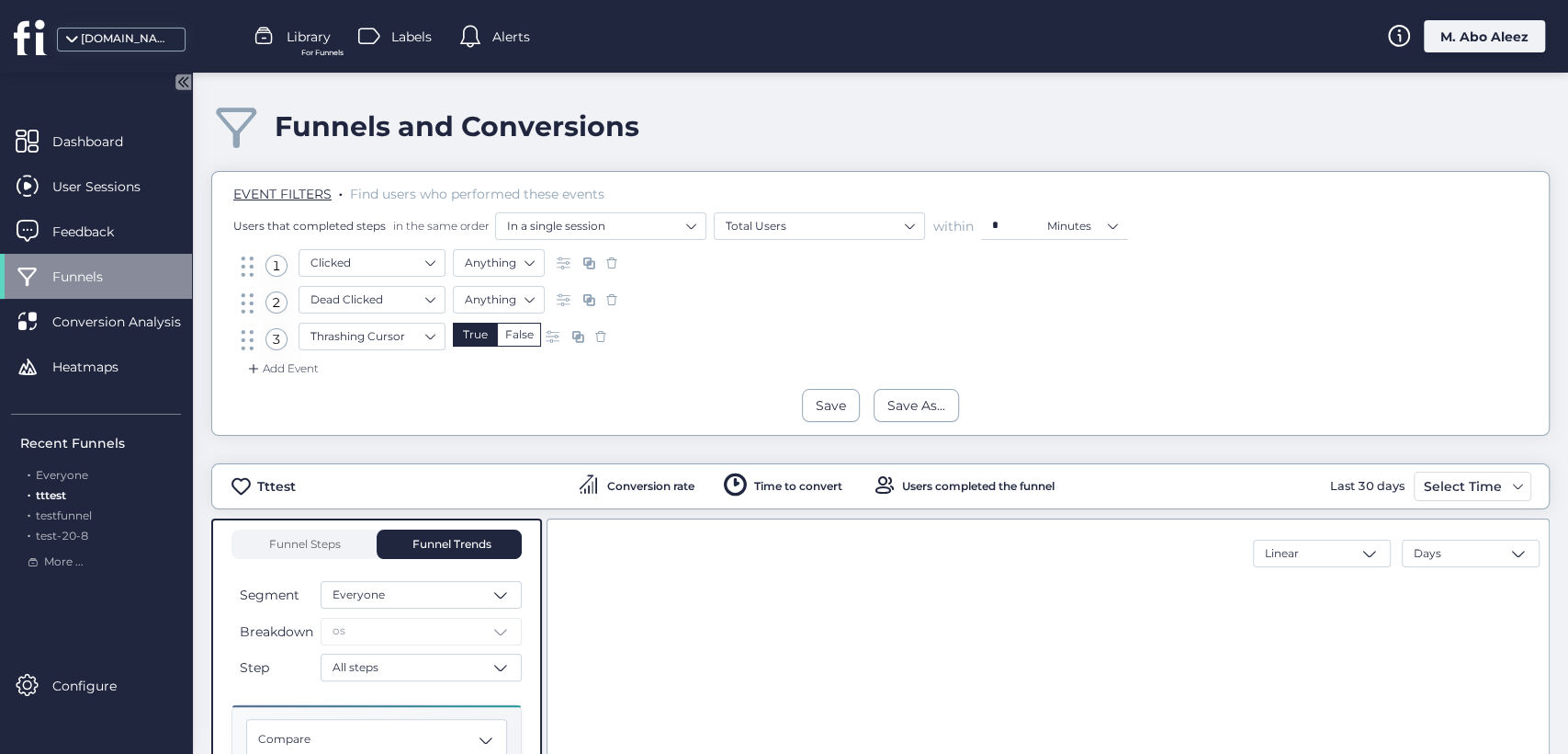
scroll to position [204, 0]
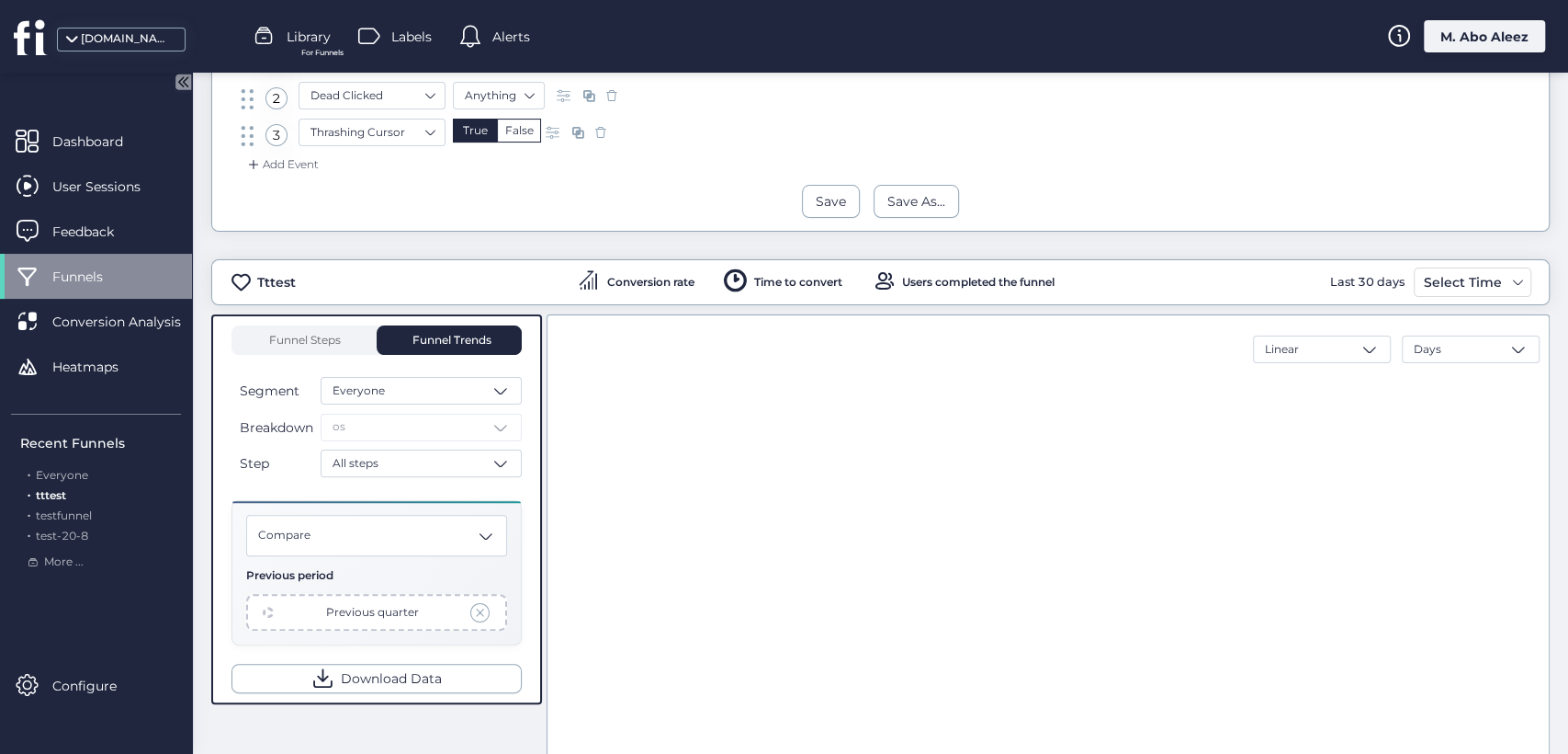
click at [426, 428] on div "Breakdown os" at bounding box center [376, 428] width 290 height 28
click at [485, 429] on div "Breakdown os" at bounding box center [376, 428] width 290 height 28
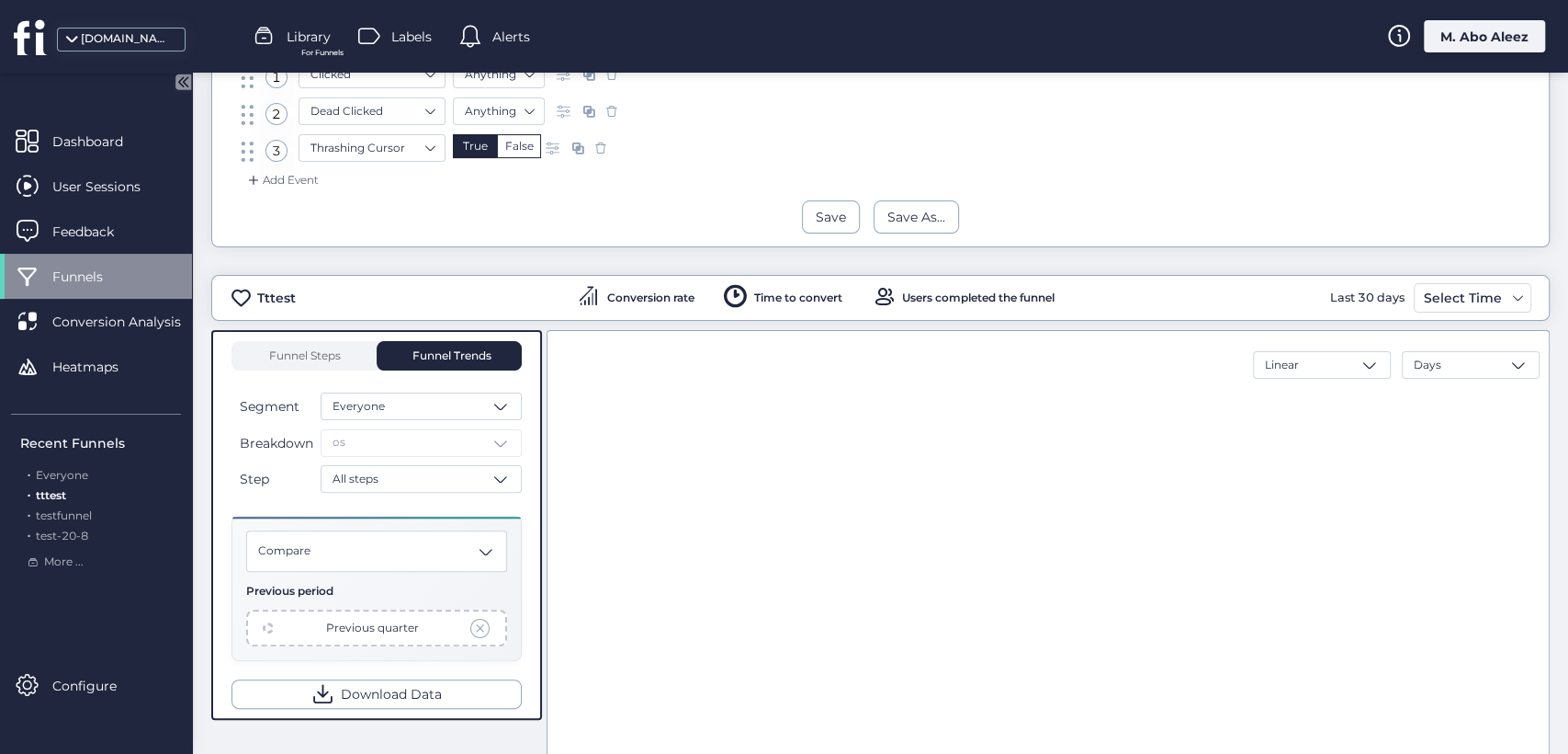
scroll to position [176, 0]
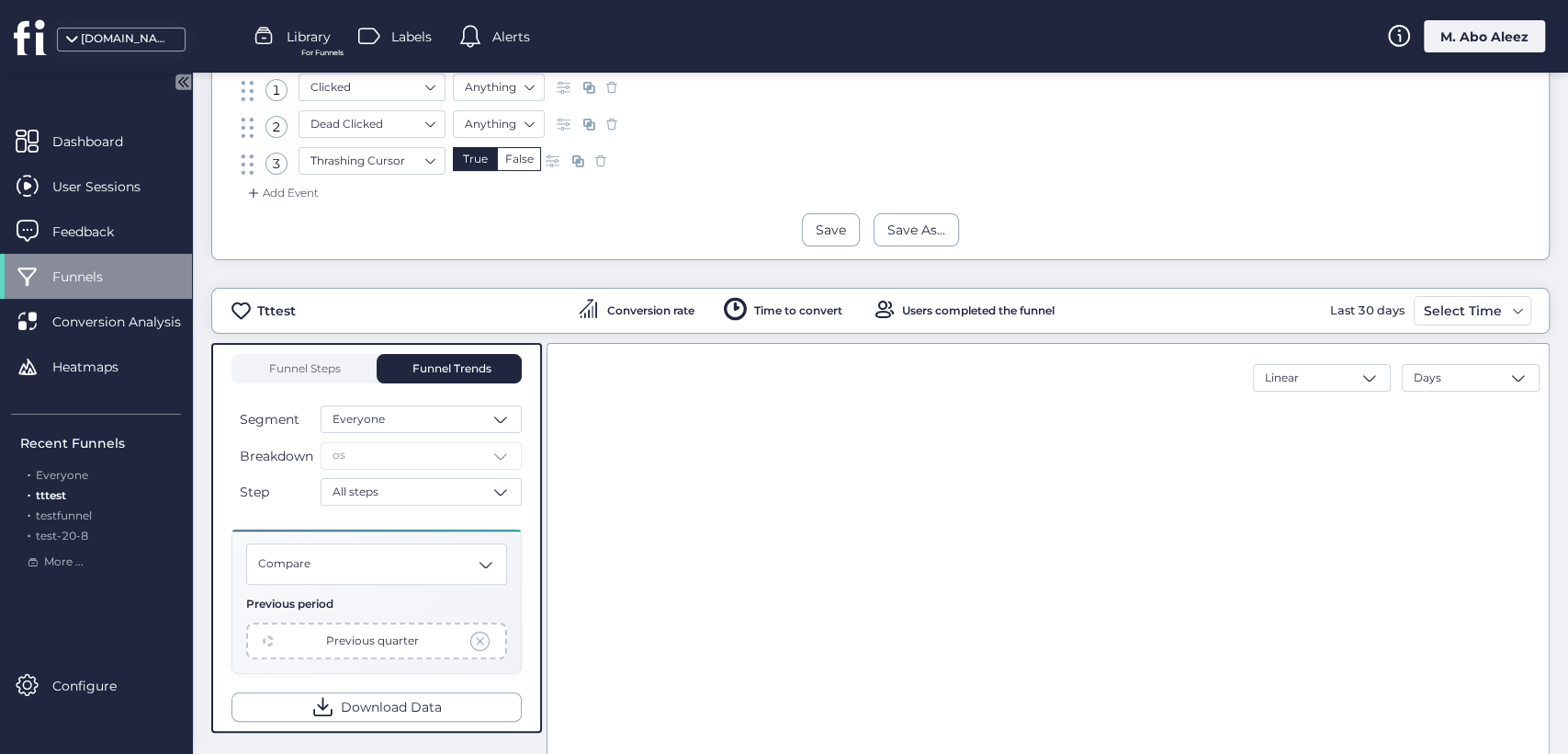
drag, startPoint x: 545, startPoint y: 347, endPoint x: 558, endPoint y: 348, distance: 13.0
click at [558, 348] on div "Funnel Steps Funnel Trends Segment Everyone Breakdown os Step All steps Compare…" at bounding box center [880, 637] width 1338 height 589
click at [1464, 24] on div "M. Abo Aleez" at bounding box center [1484, 36] width 121 height 33
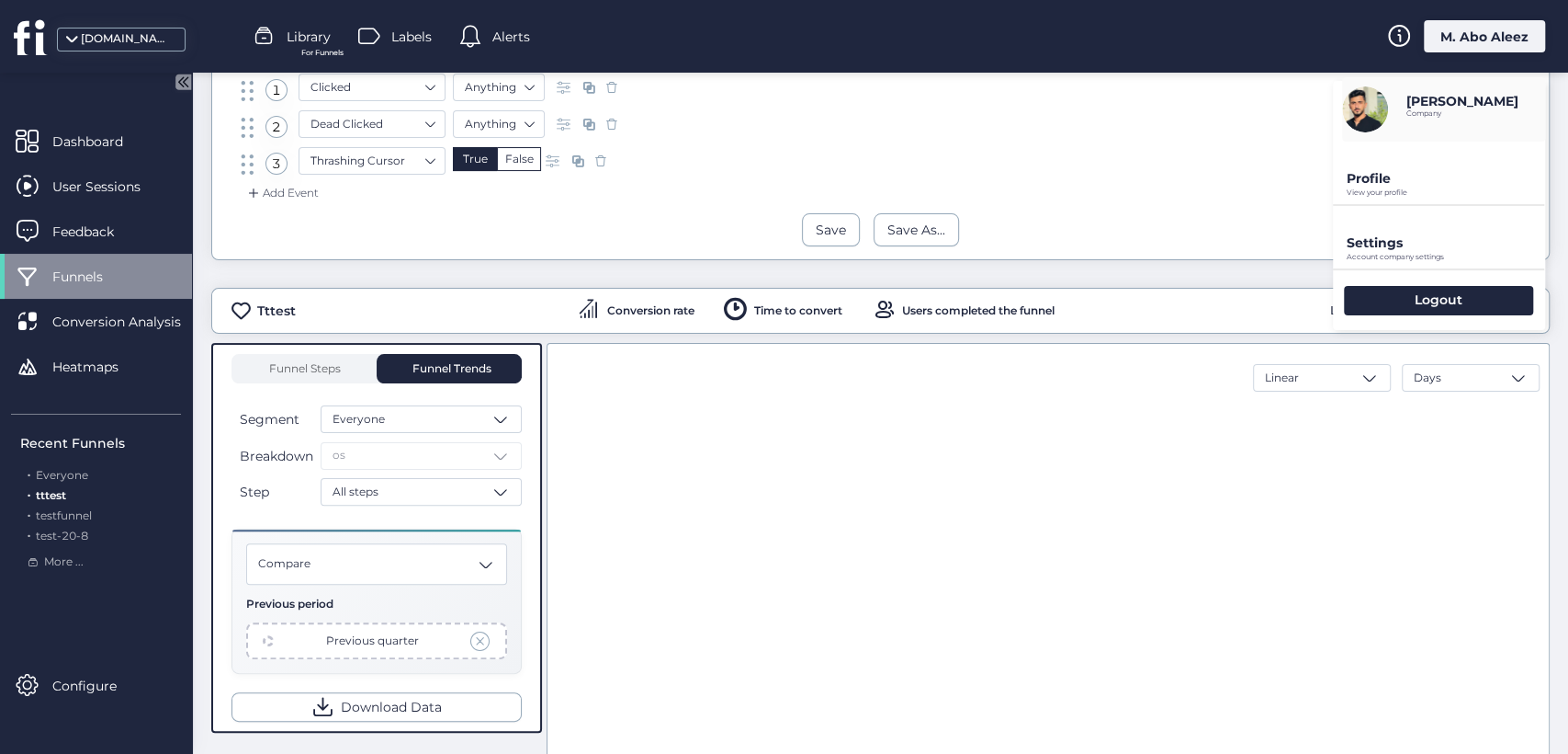
click at [1372, 284] on div "Logout" at bounding box center [1439, 300] width 212 height 60
click at [1363, 290] on div "Logout" at bounding box center [1439, 300] width 190 height 30
